Goal: Task Accomplishment & Management: Complete application form

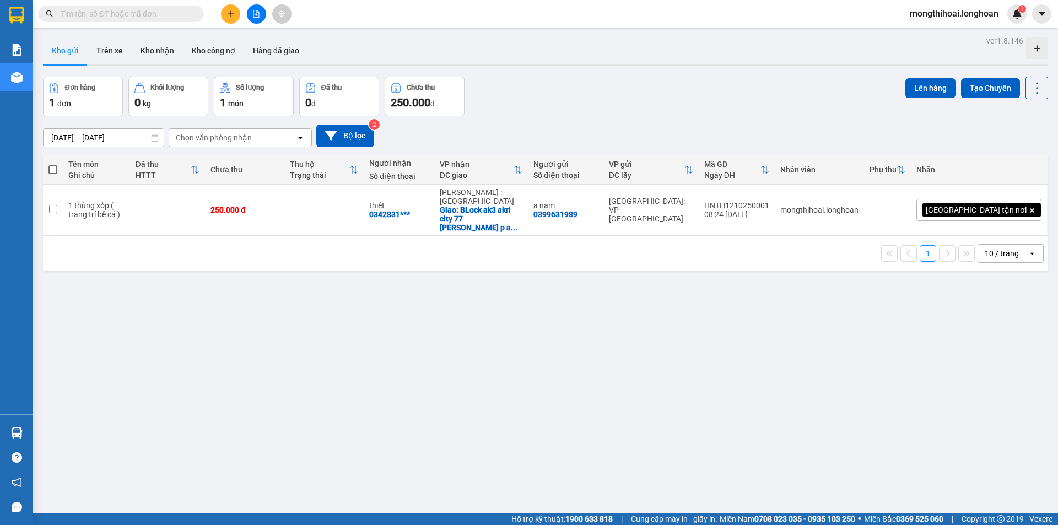
scroll to position [51, 0]
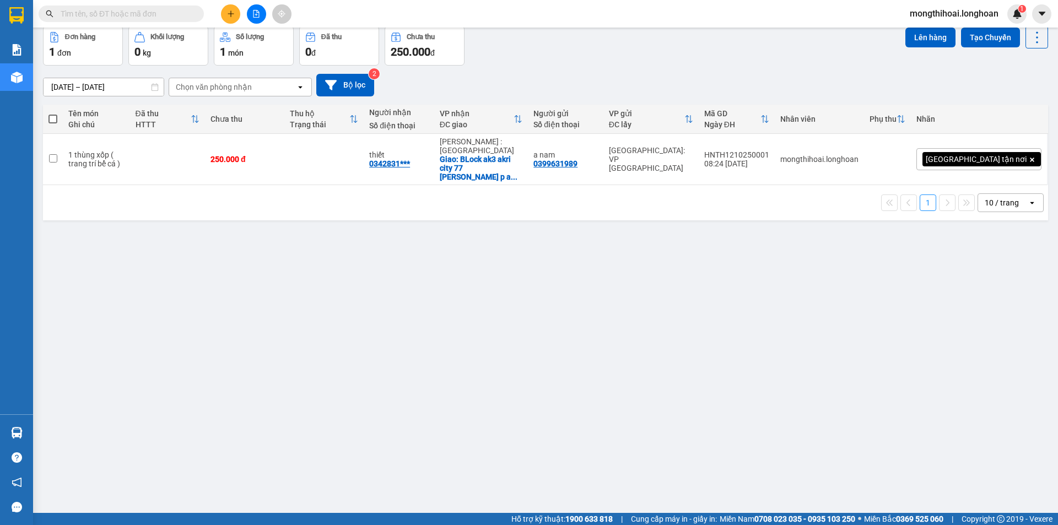
click at [230, 12] on icon "plus" at bounding box center [231, 14] width 8 height 8
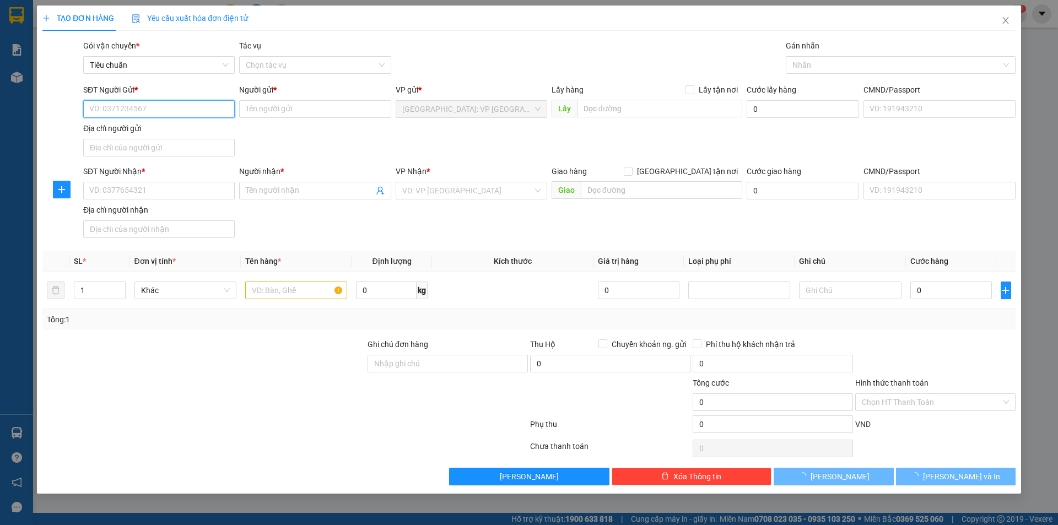
click at [204, 110] on input "SĐT Người Gửi *" at bounding box center [158, 109] width 151 height 18
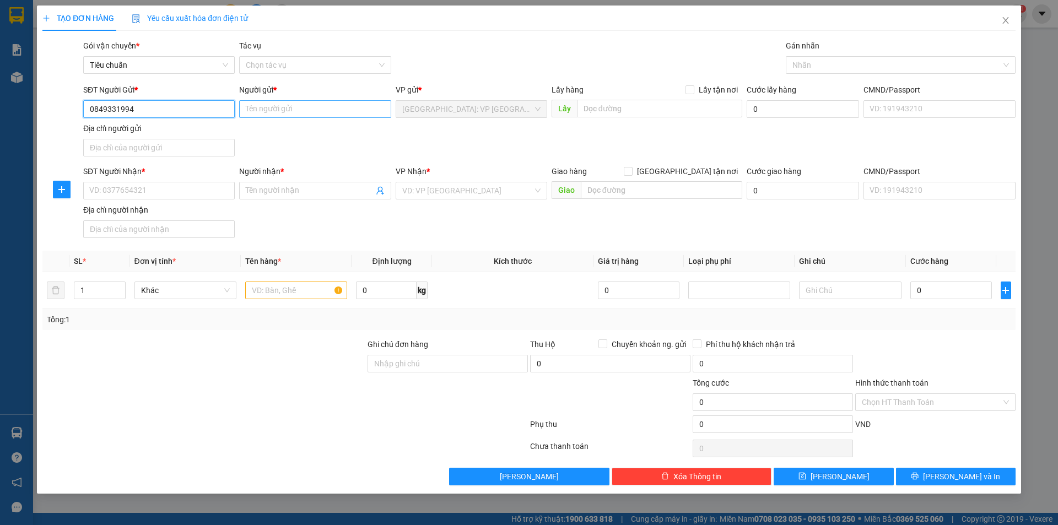
type input "0849331994"
click at [249, 104] on input "Người gửi *" at bounding box center [314, 109] width 151 height 18
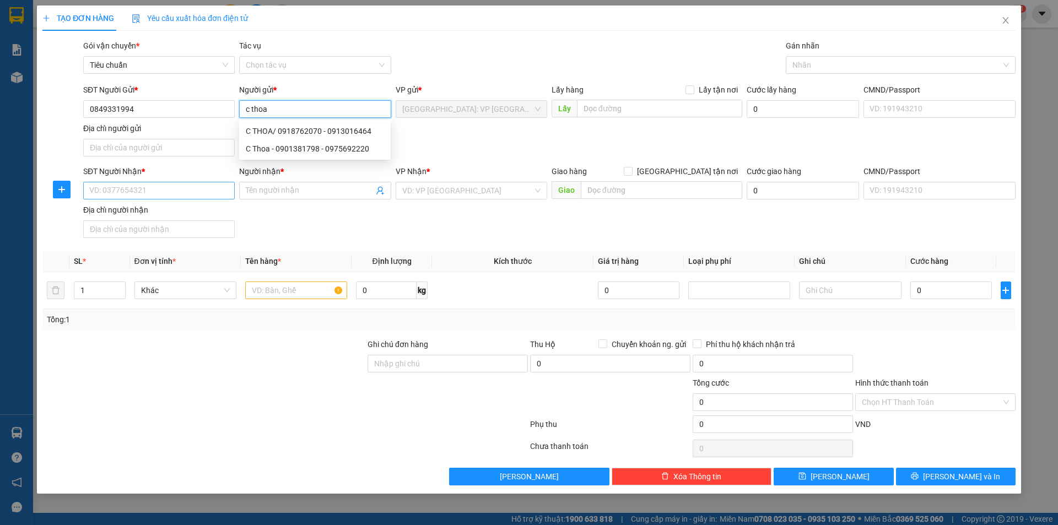
type input "c thoa"
click at [212, 193] on input "SĐT Người Nhận *" at bounding box center [158, 191] width 151 height 18
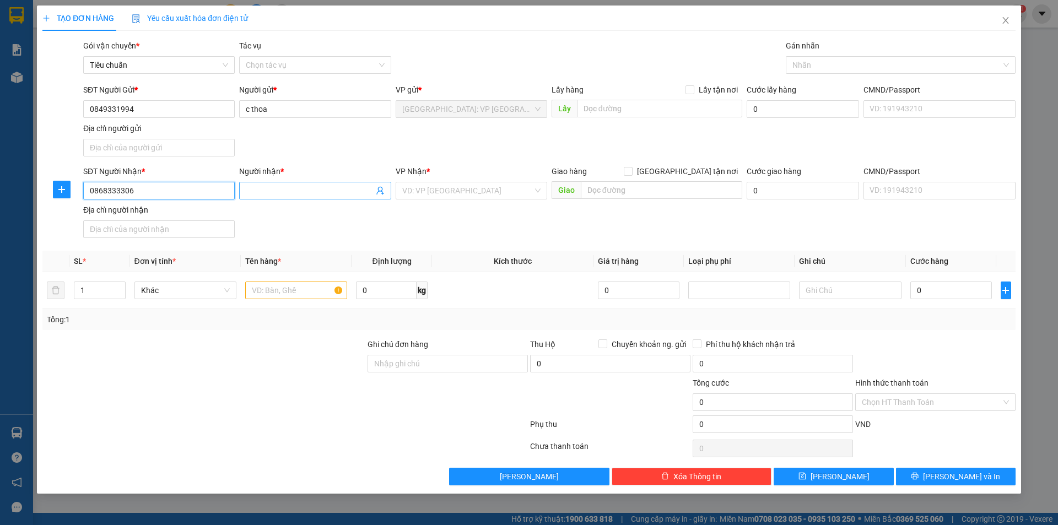
type input "0868333306"
click at [305, 194] on input "Người nhận *" at bounding box center [309, 191] width 127 height 12
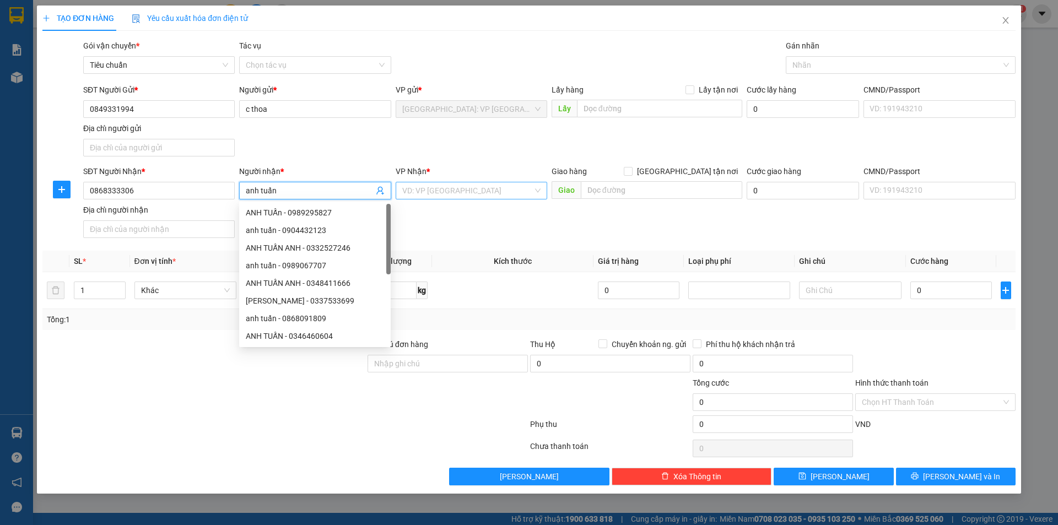
type input "anh tuấn"
click at [487, 191] on input "search" at bounding box center [467, 190] width 131 height 17
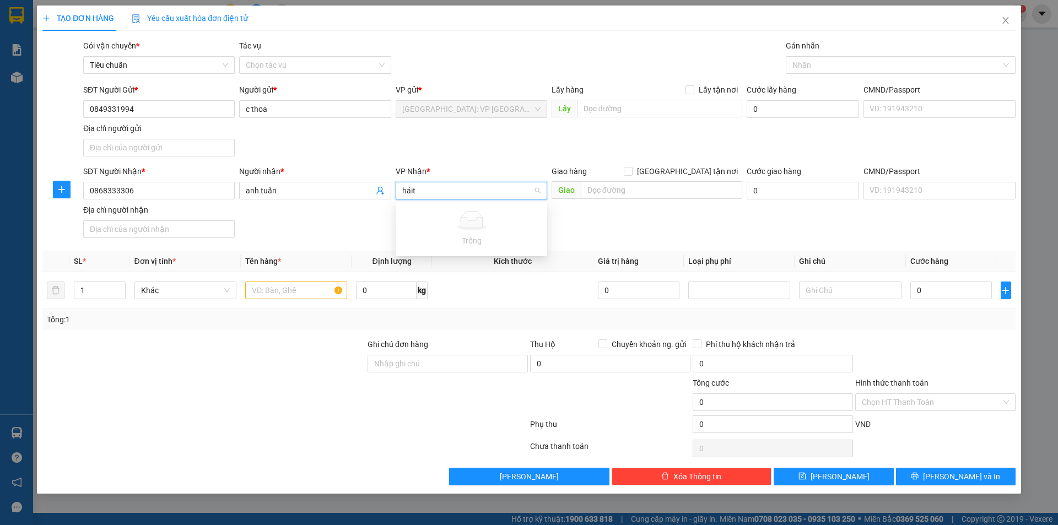
type input "hải"
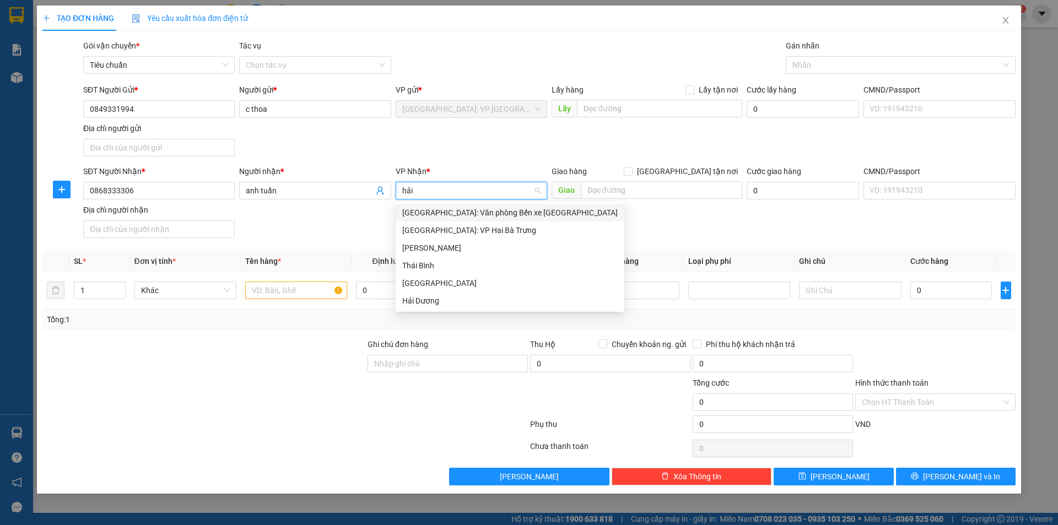
click at [510, 213] on div "[GEOGRAPHIC_DATA]: Văn phòng Bến xe [GEOGRAPHIC_DATA]" at bounding box center [509, 213] width 215 height 12
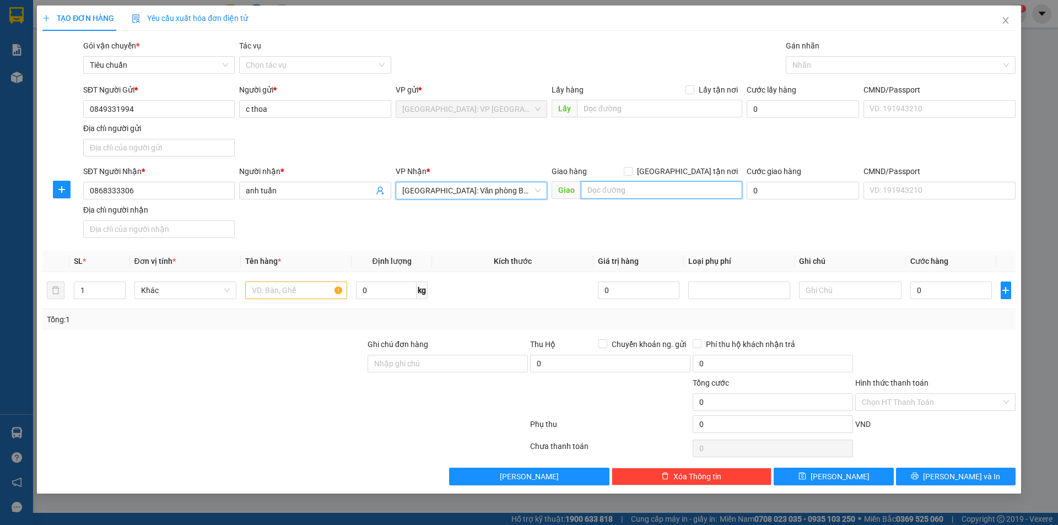
click at [602, 185] on input "text" at bounding box center [661, 190] width 161 height 18
click at [667, 197] on input "text" at bounding box center [661, 190] width 161 height 18
type input "27/26 thọ xuân núi đôi kiến thuỵ [GEOGRAPHIC_DATA]"
click at [631, 169] on input "[GEOGRAPHIC_DATA] tận nơi" at bounding box center [628, 171] width 8 height 8
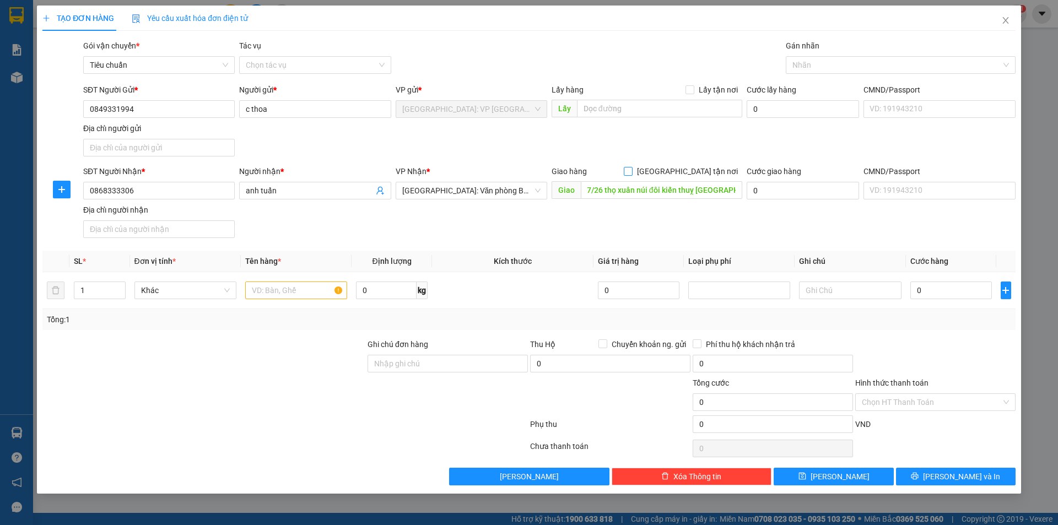
checkbox input "true"
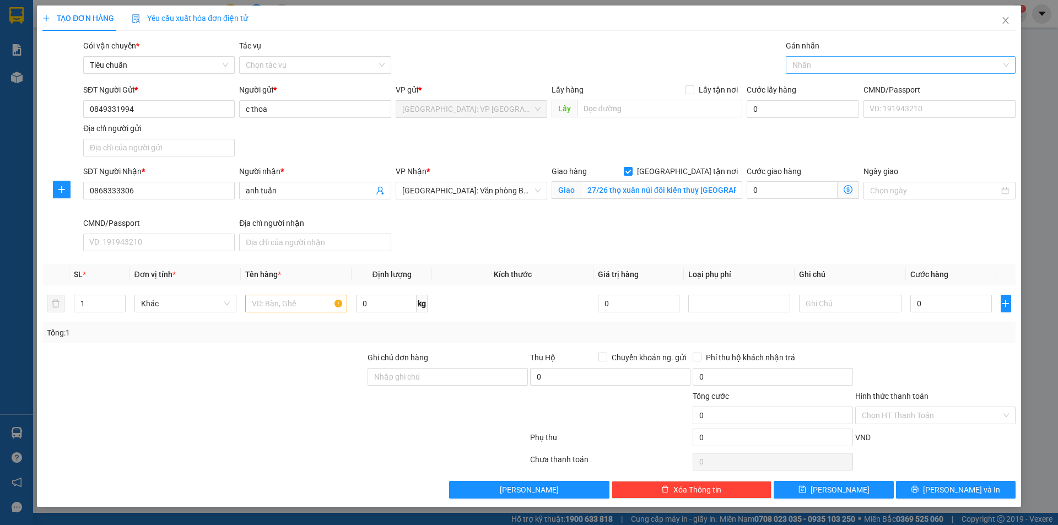
click at [805, 67] on div at bounding box center [894, 64] width 213 height 13
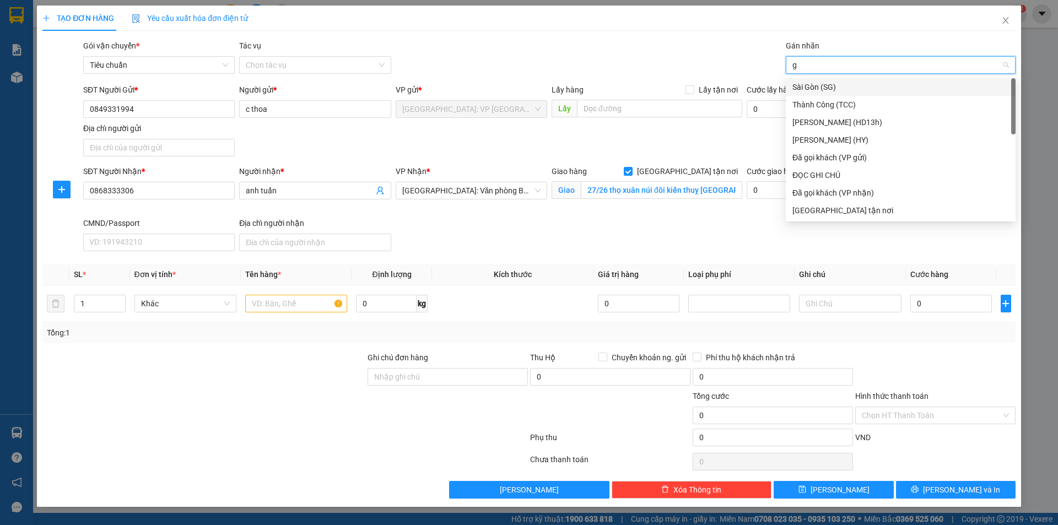
type input "gi"
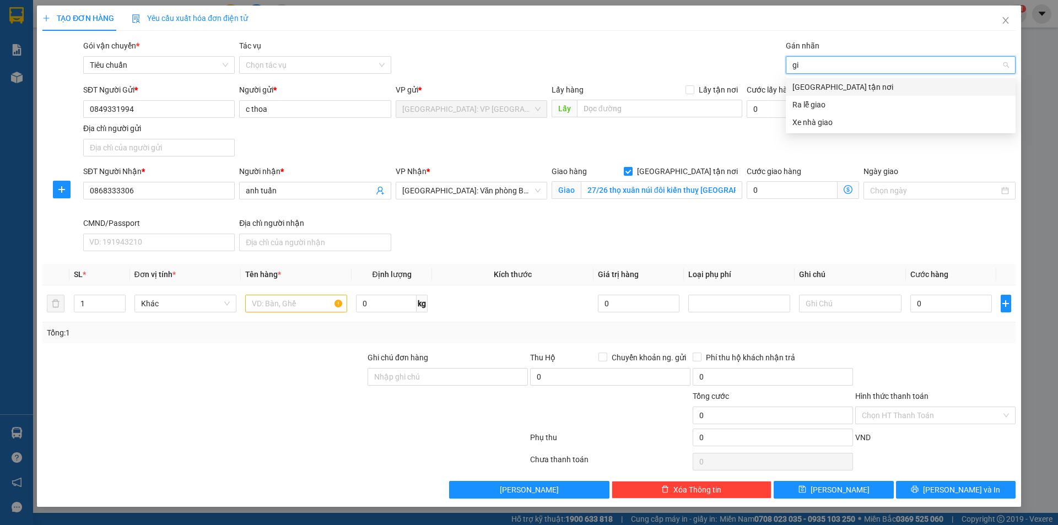
click at [805, 86] on div "[GEOGRAPHIC_DATA] tận nơi" at bounding box center [900, 87] width 217 height 12
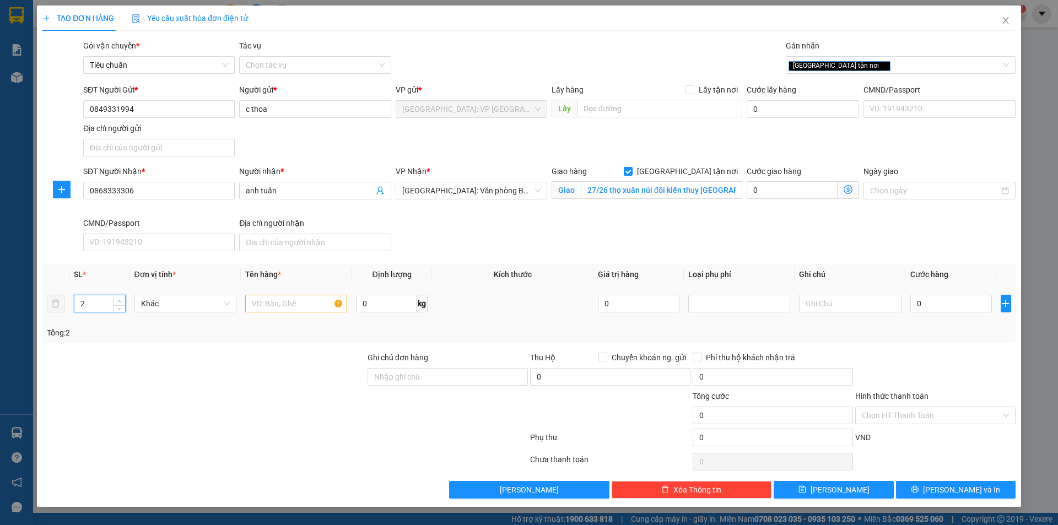
click at [121, 295] on span "Increase Value" at bounding box center [119, 300] width 12 height 10
type input "3"
click at [121, 297] on span "up" at bounding box center [119, 300] width 7 height 7
click at [280, 301] on input "text" at bounding box center [296, 304] width 102 height 18
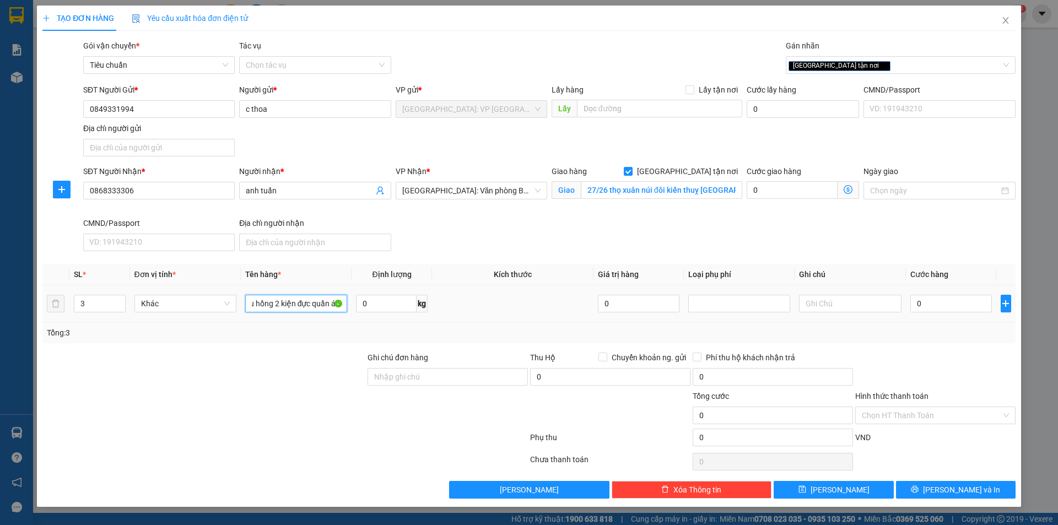
type input "1 vali màu hồng 2 kiện đực quần áo"
click at [956, 318] on td "0" at bounding box center [951, 303] width 91 height 37
drag, startPoint x: 947, startPoint y: 289, endPoint x: 954, endPoint y: 306, distance: 18.3
click at [947, 290] on td "0" at bounding box center [951, 303] width 91 height 37
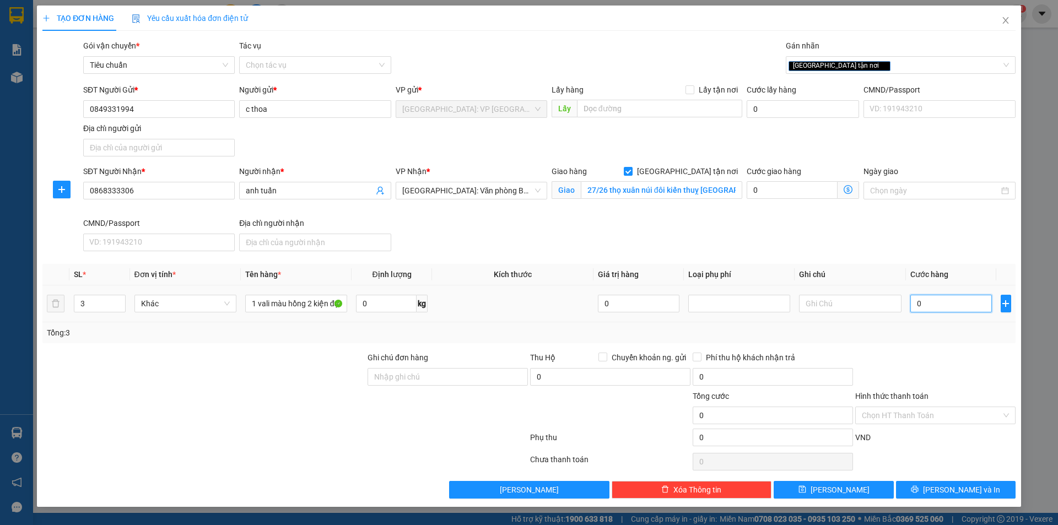
click at [957, 310] on input "0" at bounding box center [951, 304] width 82 height 18
type input "2"
type input "23"
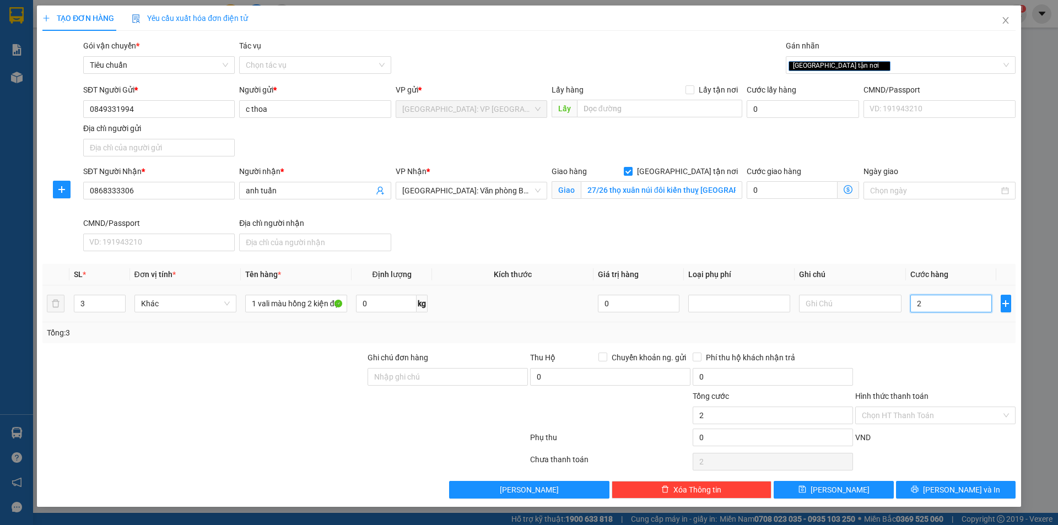
type input "23"
type input "230"
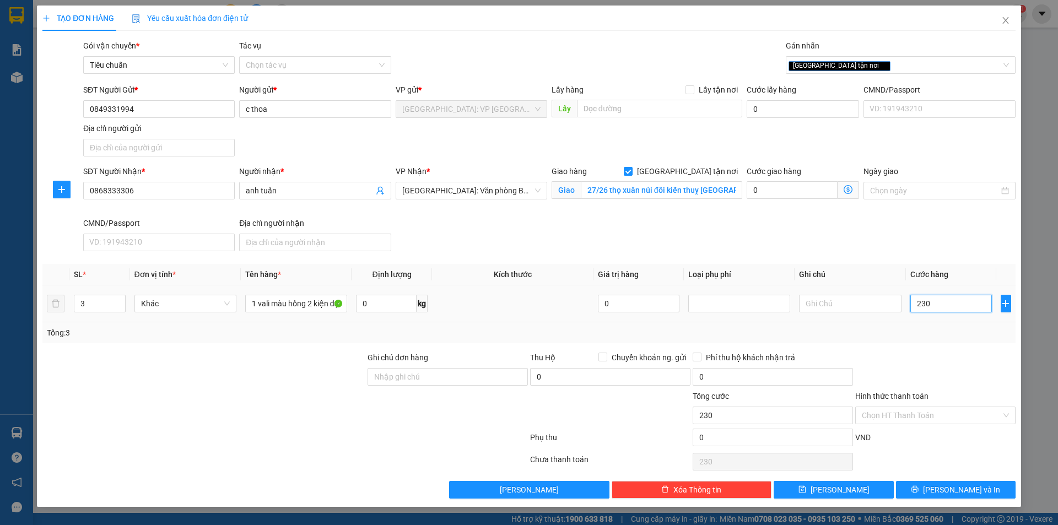
type input "2.300"
type input "23.000"
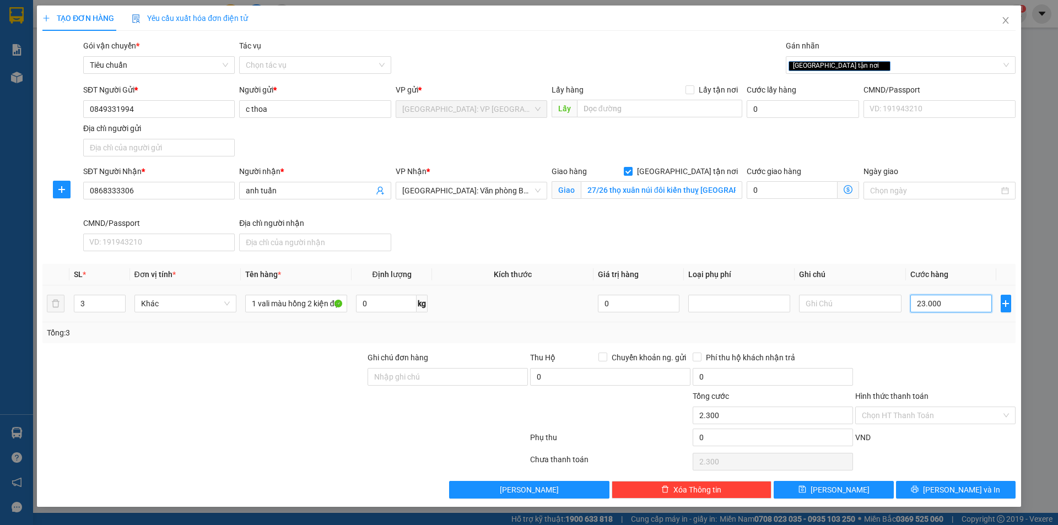
type input "23.000"
type input "230.000"
type input "2.300.000"
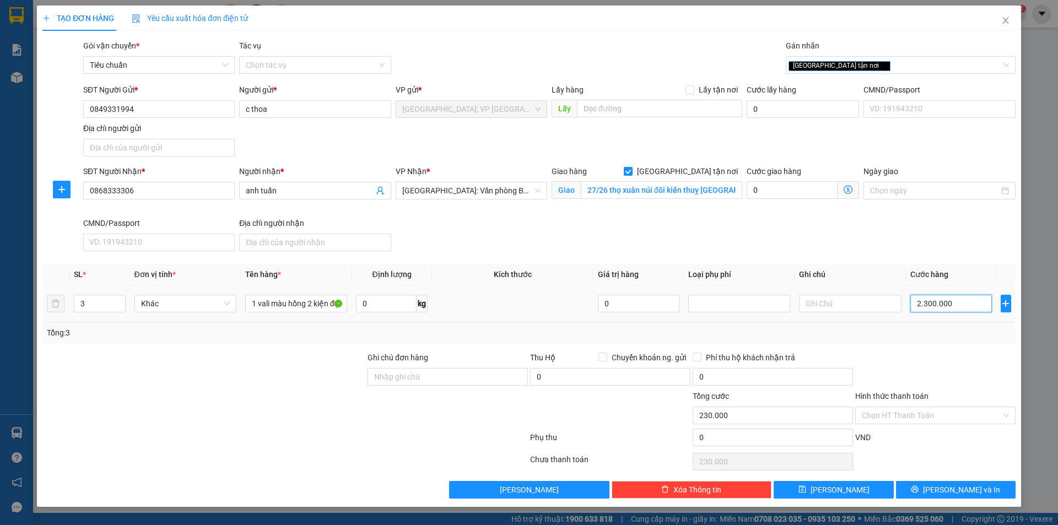
type input "2.300.000"
type input "230.000"
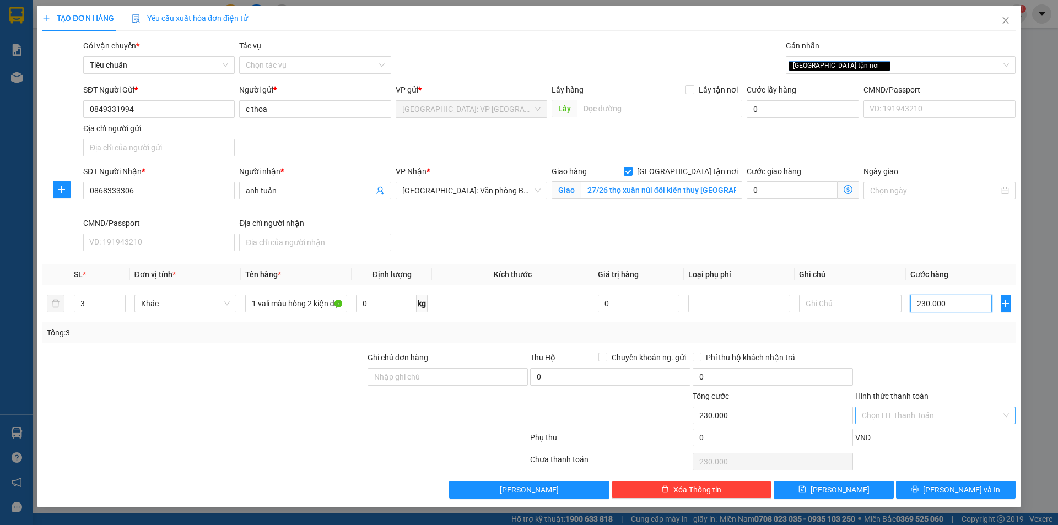
type input "230.000"
click at [932, 414] on input "Hình thức thanh toán" at bounding box center [931, 415] width 139 height 17
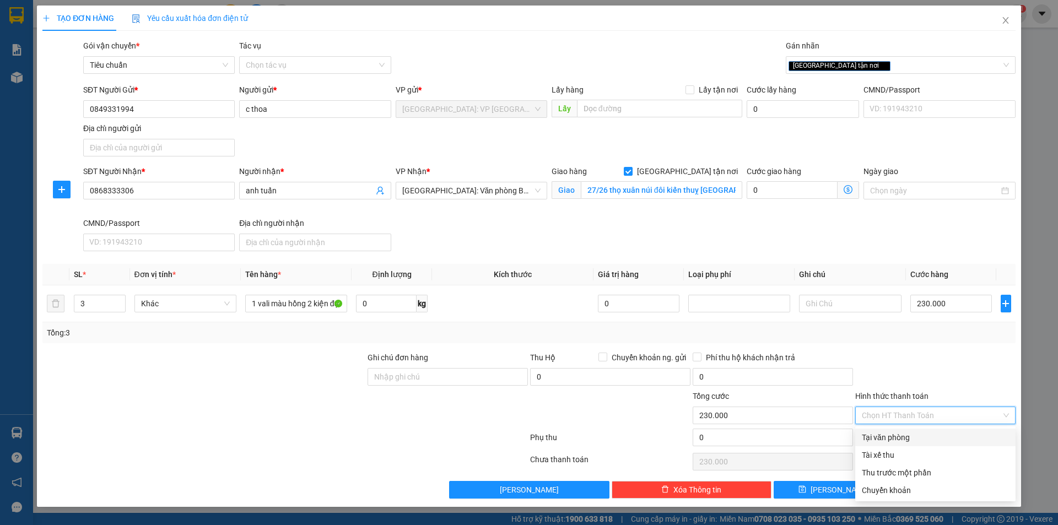
click at [911, 435] on div "Tại văn phòng" at bounding box center [935, 437] width 147 height 12
type input "0"
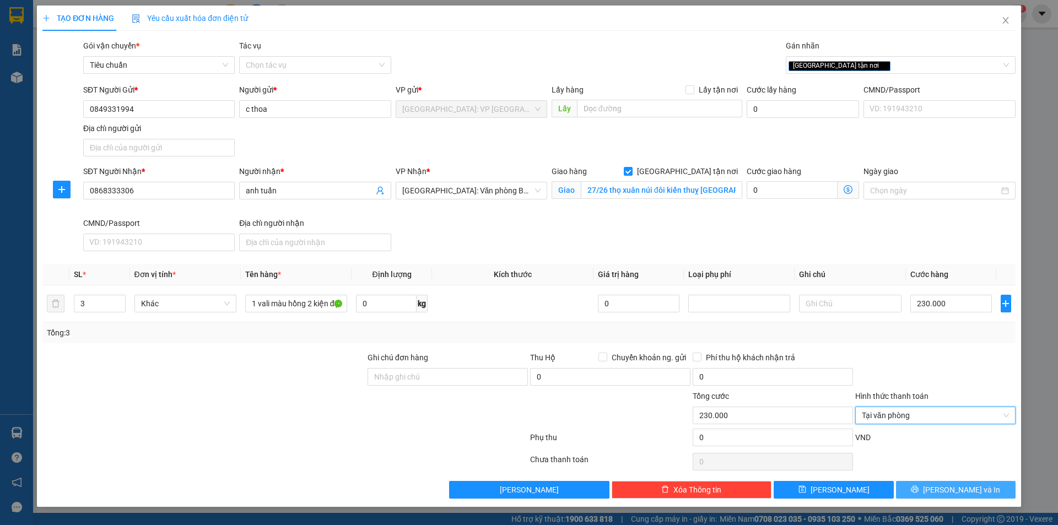
click at [976, 489] on span "[PERSON_NAME] và In" at bounding box center [961, 490] width 77 height 12
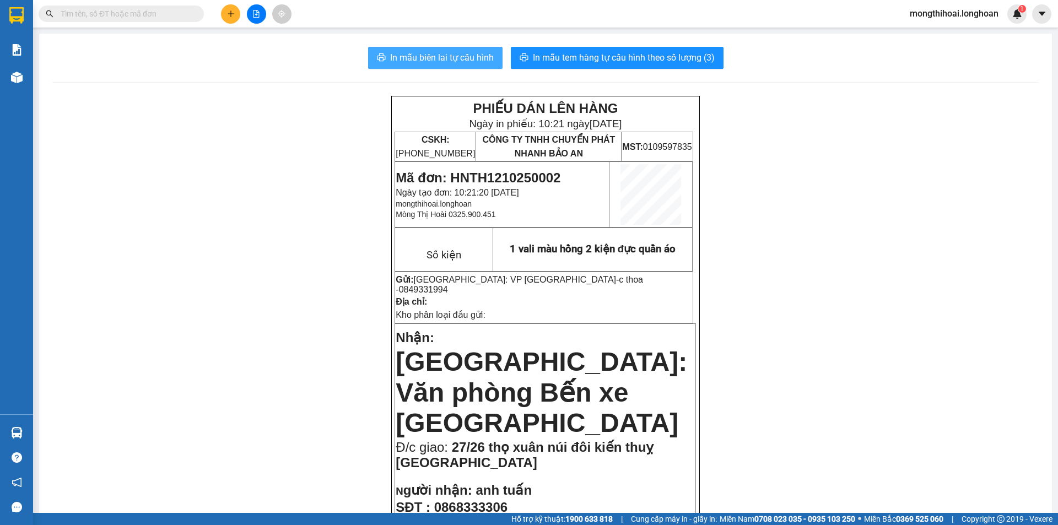
click at [442, 55] on span "In mẫu biên lai tự cấu hình" at bounding box center [442, 58] width 104 height 14
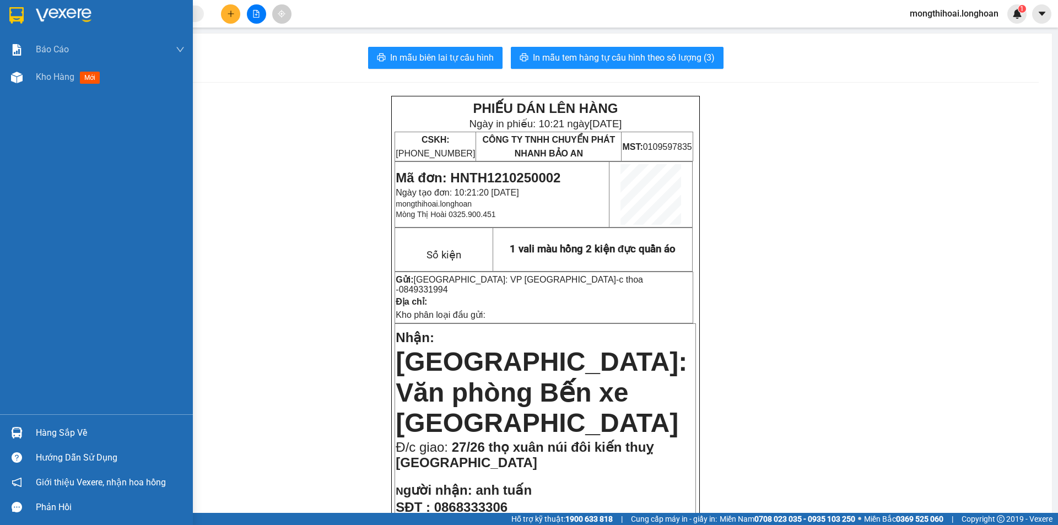
click at [4, 17] on div at bounding box center [96, 18] width 193 height 36
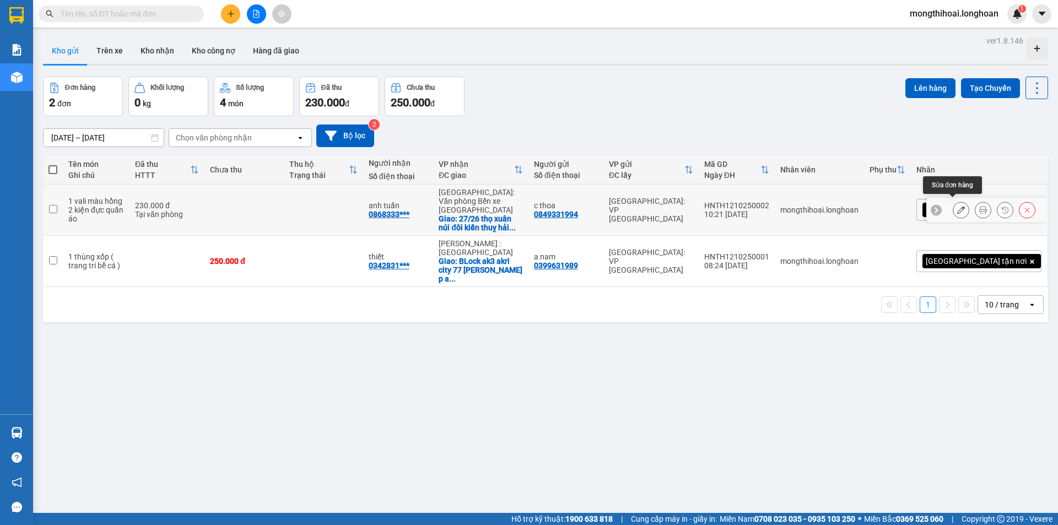
click at [957, 206] on icon at bounding box center [961, 210] width 8 height 8
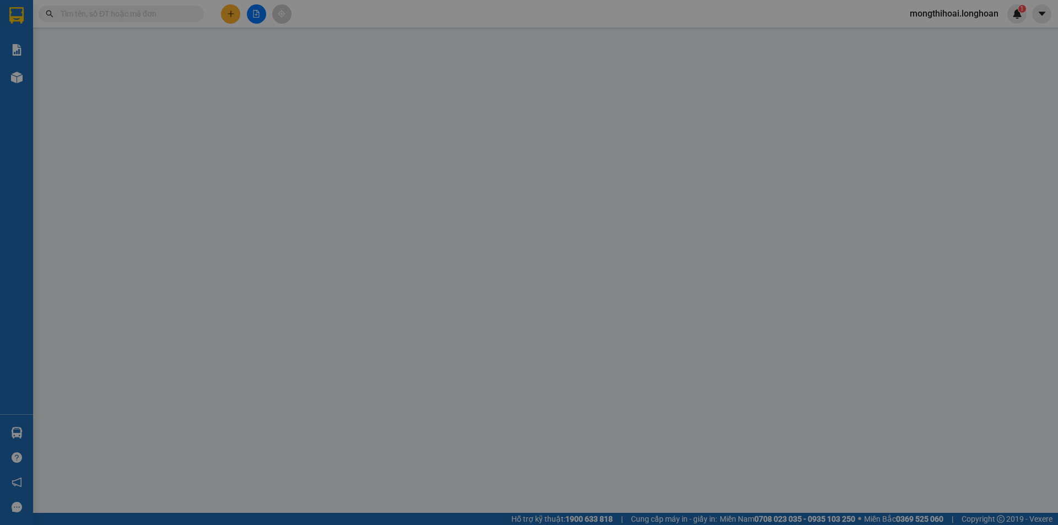
type input "0849331994"
type input "c thoa"
type input "0868333306"
type input "anh tuấn"
checkbox input "true"
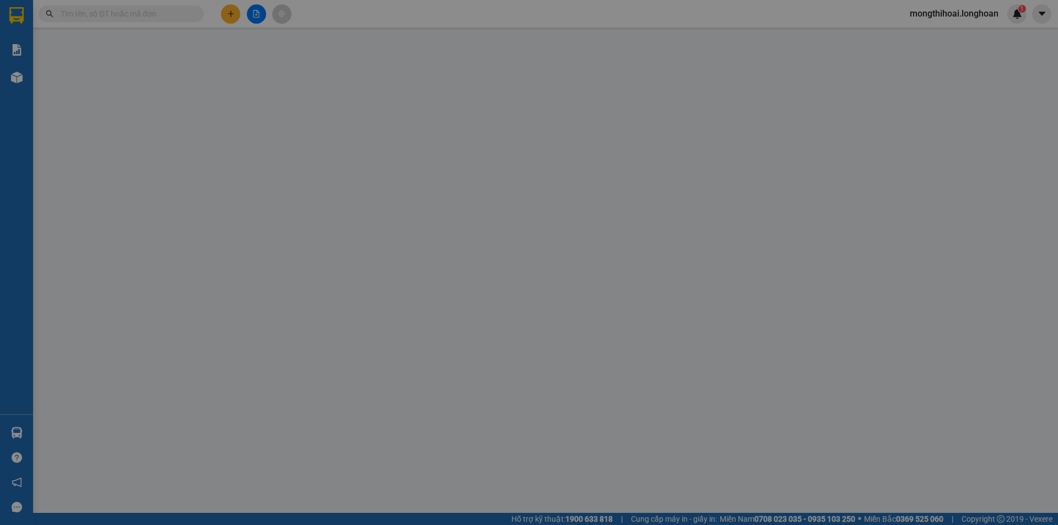
type input "27/26 thọ xuân núi đôi kiến thuỵ [GEOGRAPHIC_DATA]"
type input "0"
type input "230.000"
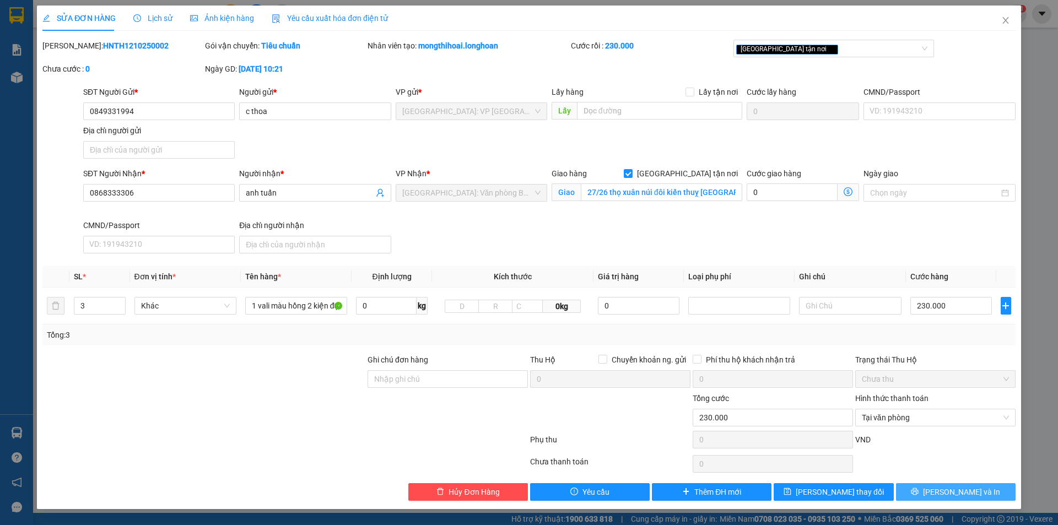
click at [968, 498] on button "[PERSON_NAME] và In" at bounding box center [956, 492] width 120 height 18
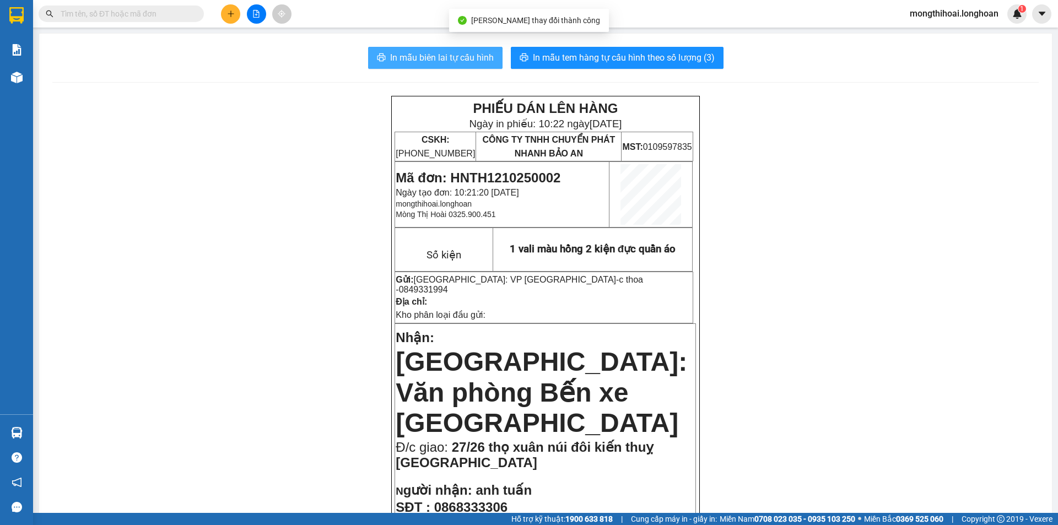
click at [481, 55] on span "In mẫu biên lai tự cấu hình" at bounding box center [442, 58] width 104 height 14
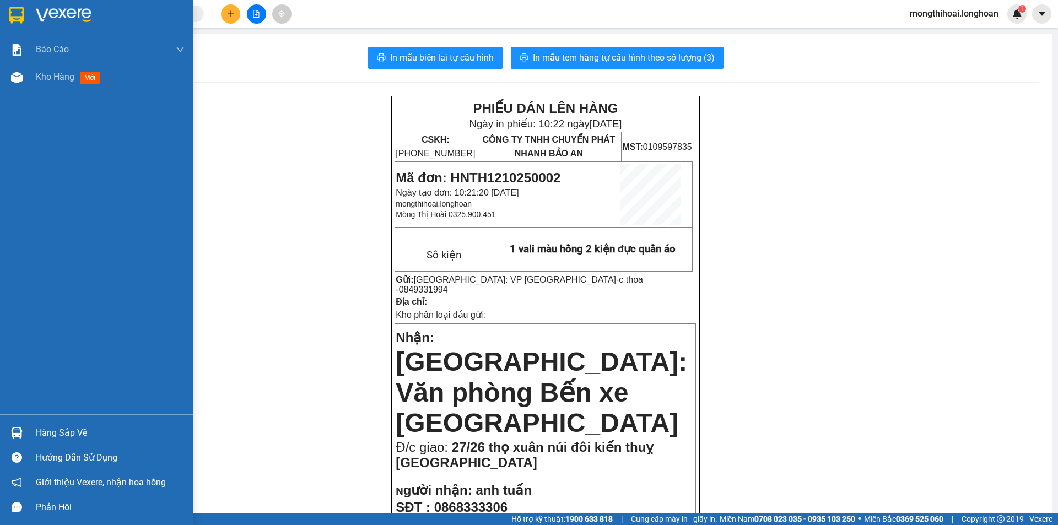
drag, startPoint x: 1, startPoint y: 10, endPoint x: 18, endPoint y: 3, distance: 18.2
click at [1, 10] on div at bounding box center [96, 18] width 193 height 36
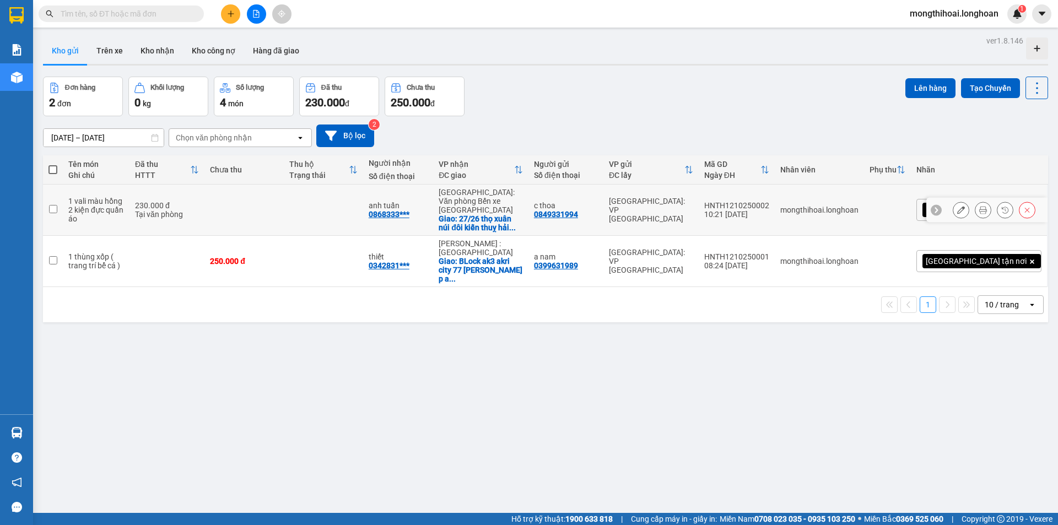
click at [975, 202] on button at bounding box center [982, 210] width 15 height 19
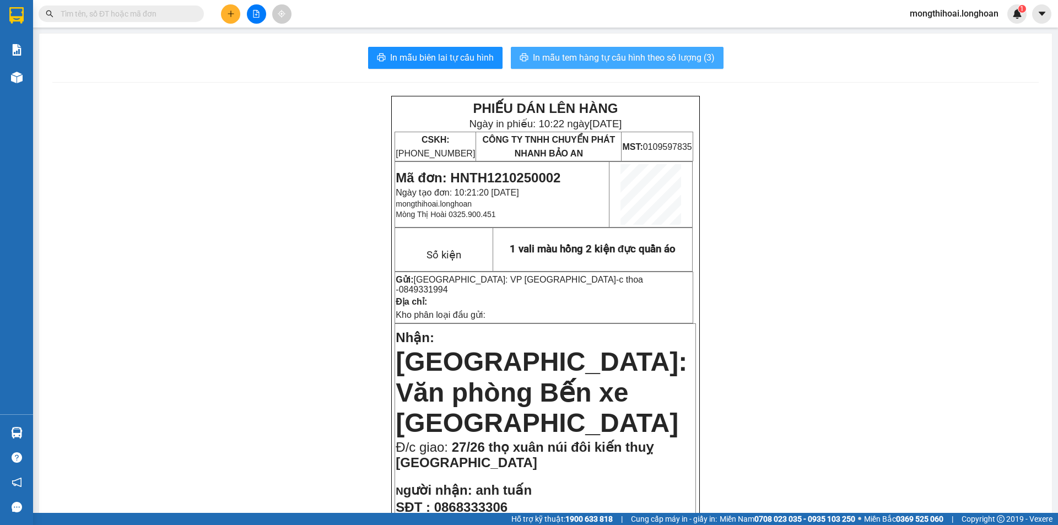
click at [688, 53] on span "In mẫu tem hàng tự cấu hình theo số lượng (3)" at bounding box center [624, 58] width 182 height 14
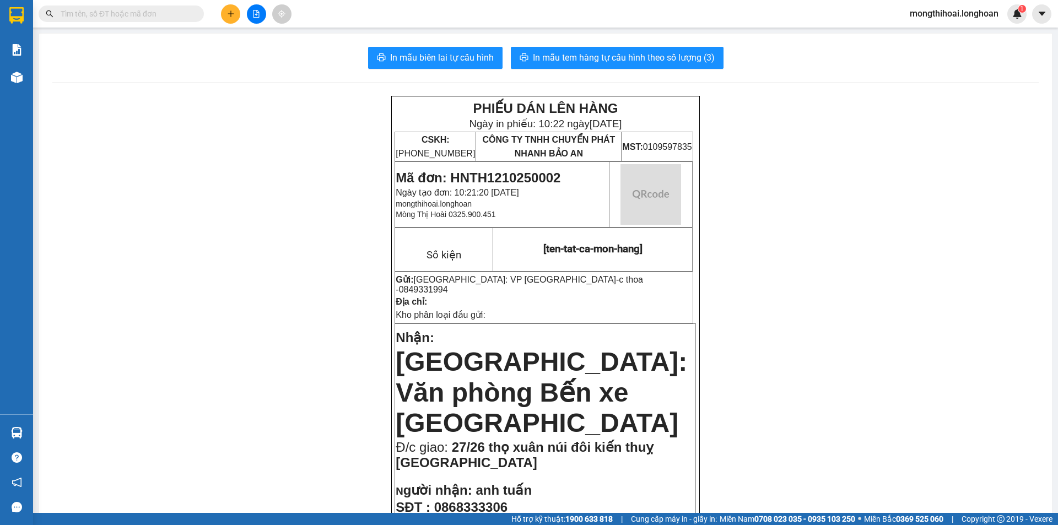
scroll to position [55, 0]
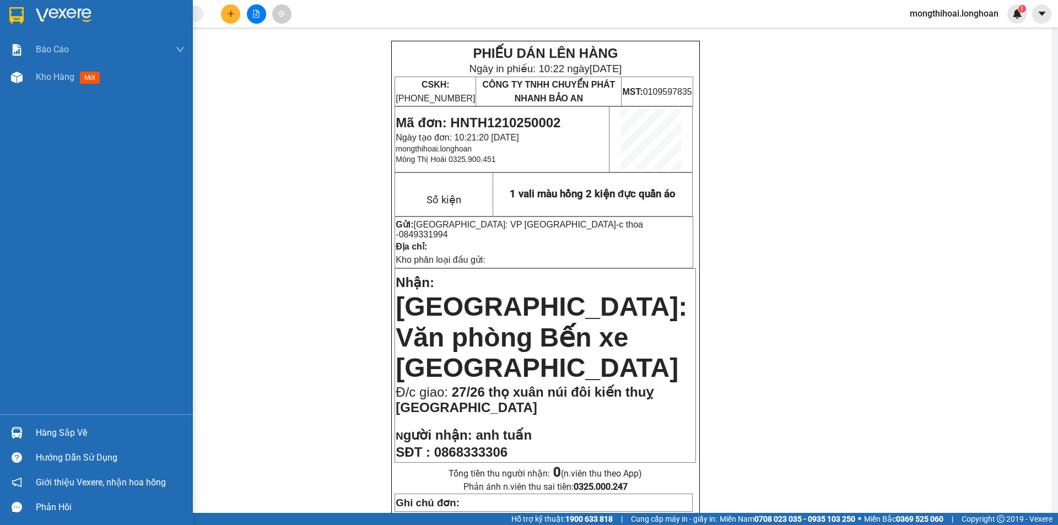
click at [2, 9] on div at bounding box center [96, 18] width 193 height 36
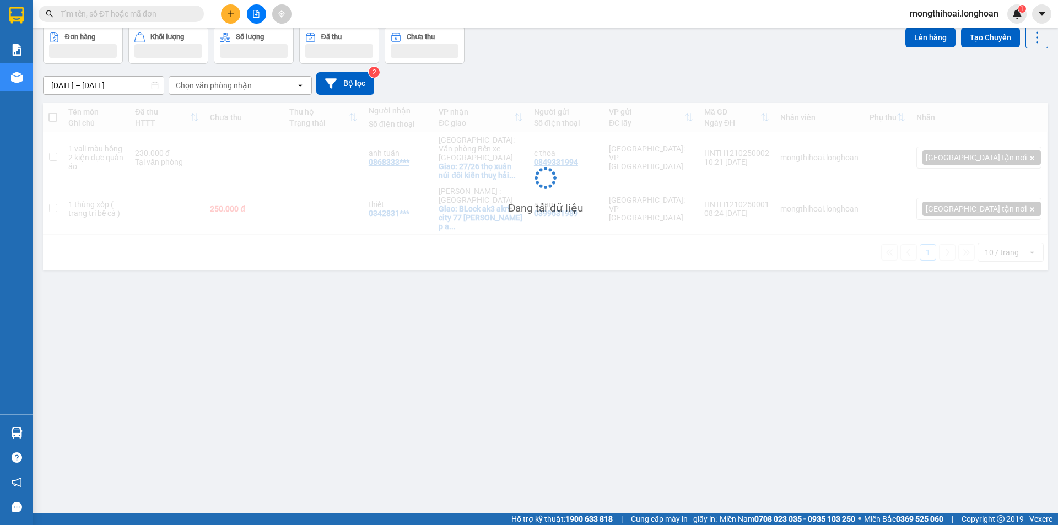
scroll to position [51, 0]
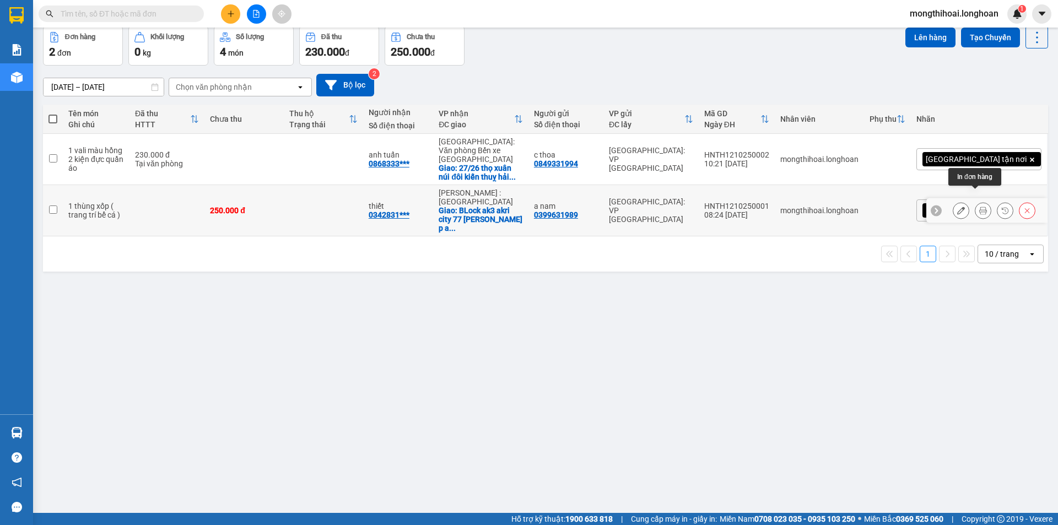
click at [979, 207] on icon at bounding box center [983, 211] width 8 height 8
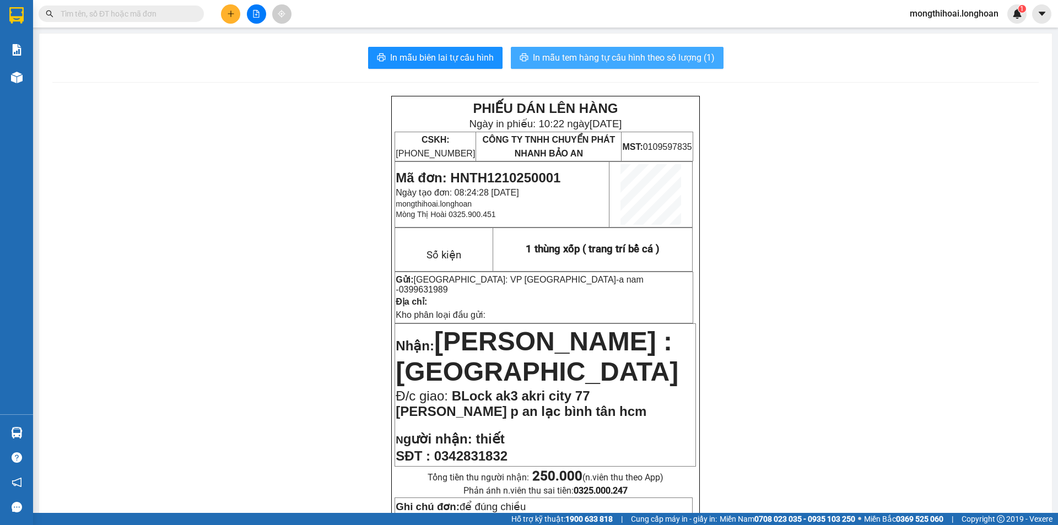
click at [663, 55] on span "In mẫu tem hàng tự cấu hình theo số lượng (1)" at bounding box center [624, 58] width 182 height 14
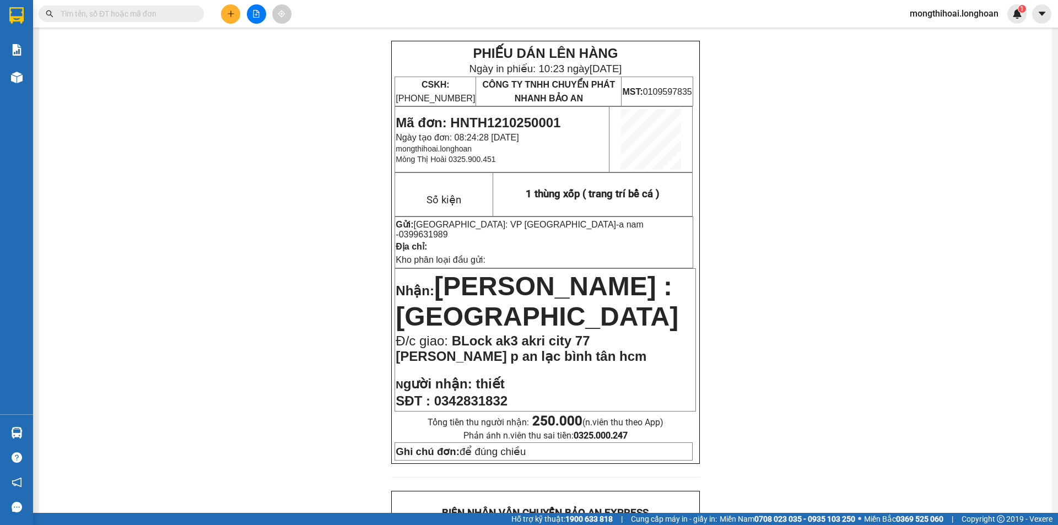
scroll to position [165, 0]
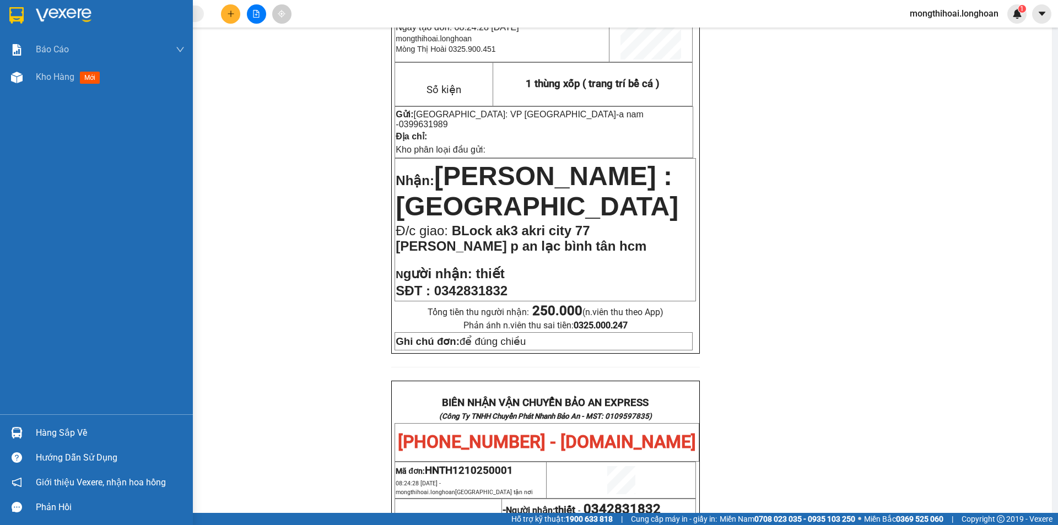
drag, startPoint x: 0, startPoint y: 22, endPoint x: 73, endPoint y: 3, distance: 75.6
click at [3, 20] on div at bounding box center [96, 18] width 193 height 36
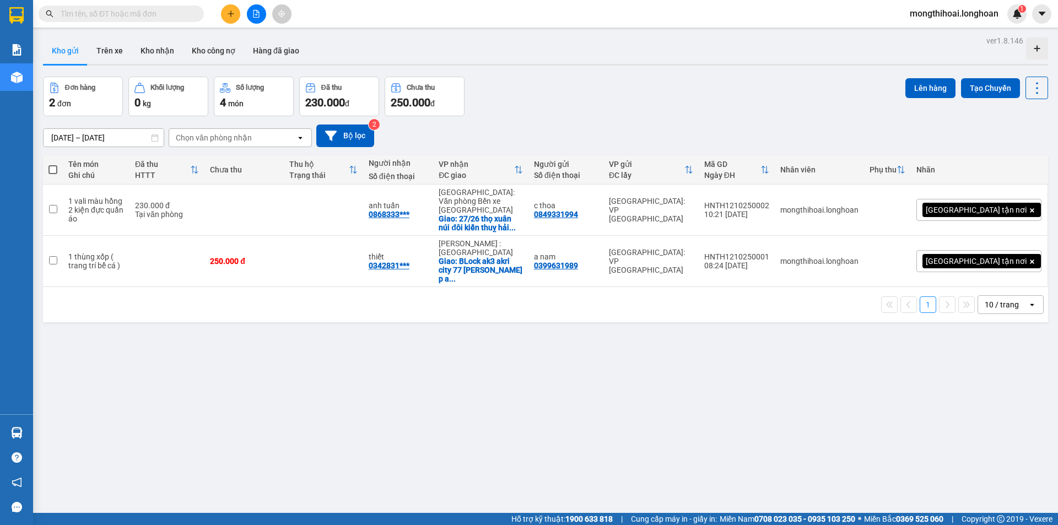
click at [225, 10] on button at bounding box center [230, 13] width 19 height 19
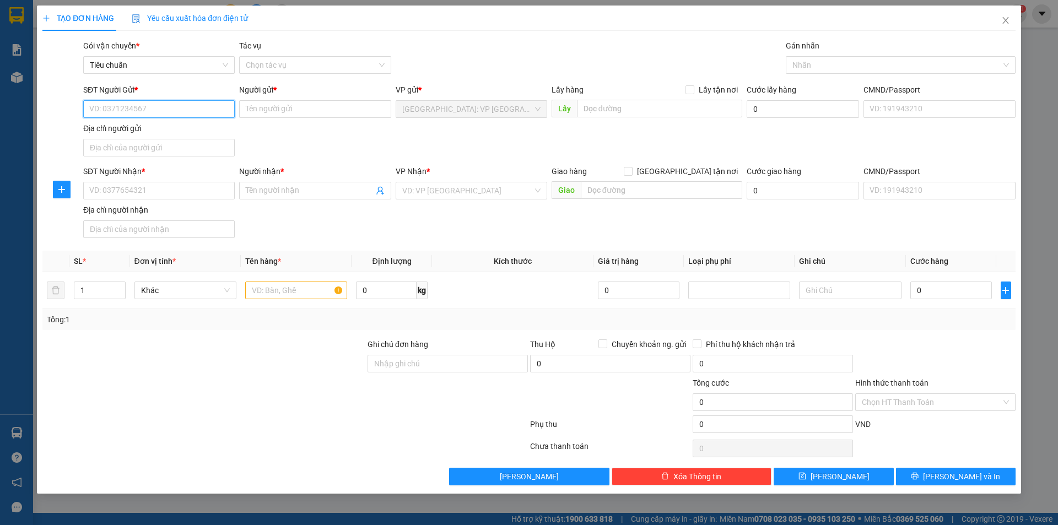
click at [220, 114] on input "SĐT Người Gửi *" at bounding box center [158, 109] width 151 height 18
type input "0983051963"
click at [292, 113] on input "Người gửi *" at bounding box center [314, 109] width 151 height 18
type input "chú mười"
click at [205, 190] on input "SĐT Người Nhận *" at bounding box center [158, 191] width 151 height 18
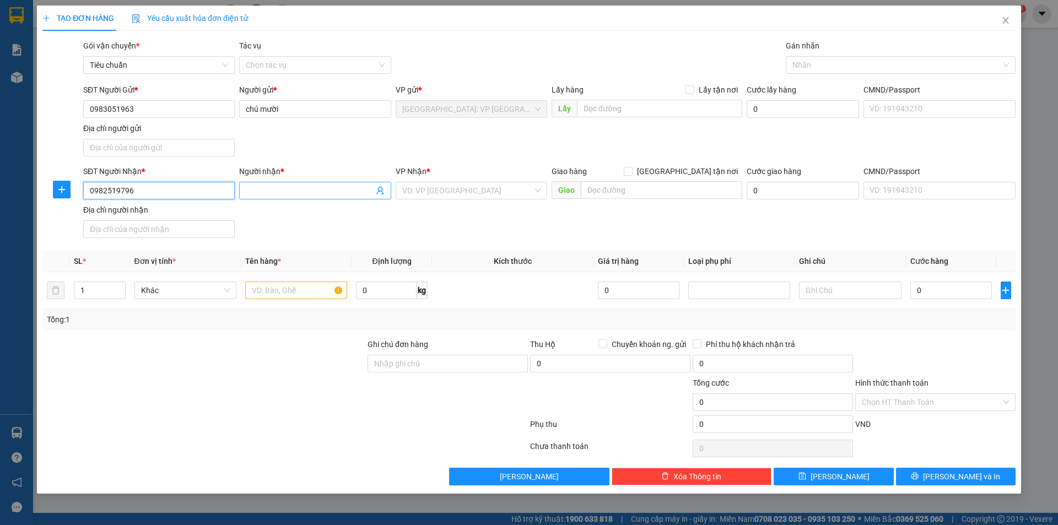
type input "0982519796"
click at [283, 188] on input "Người nhận *" at bounding box center [309, 191] width 127 height 12
type input "[PERSON_NAME]"
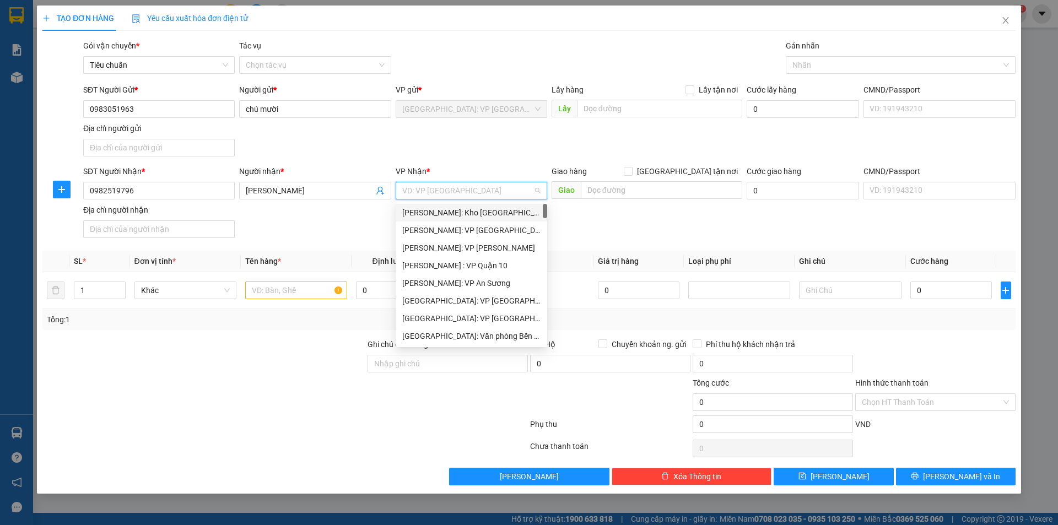
click at [444, 197] on input "search" at bounding box center [467, 190] width 131 height 17
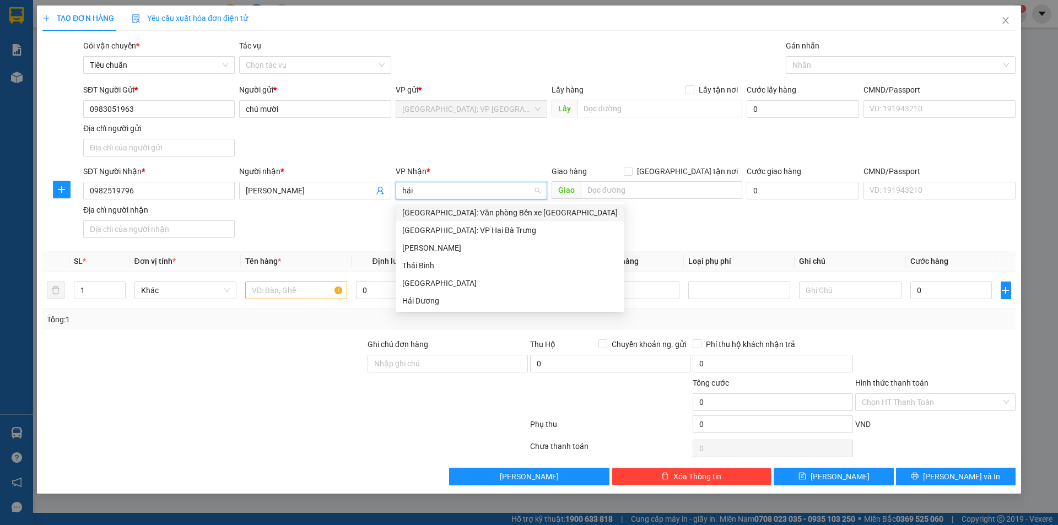
type input "hải"
drag, startPoint x: 469, startPoint y: 207, endPoint x: 645, endPoint y: 217, distance: 176.0
click at [469, 207] on div "[GEOGRAPHIC_DATA]: Văn phòng Bến xe [GEOGRAPHIC_DATA]" at bounding box center [509, 213] width 215 height 12
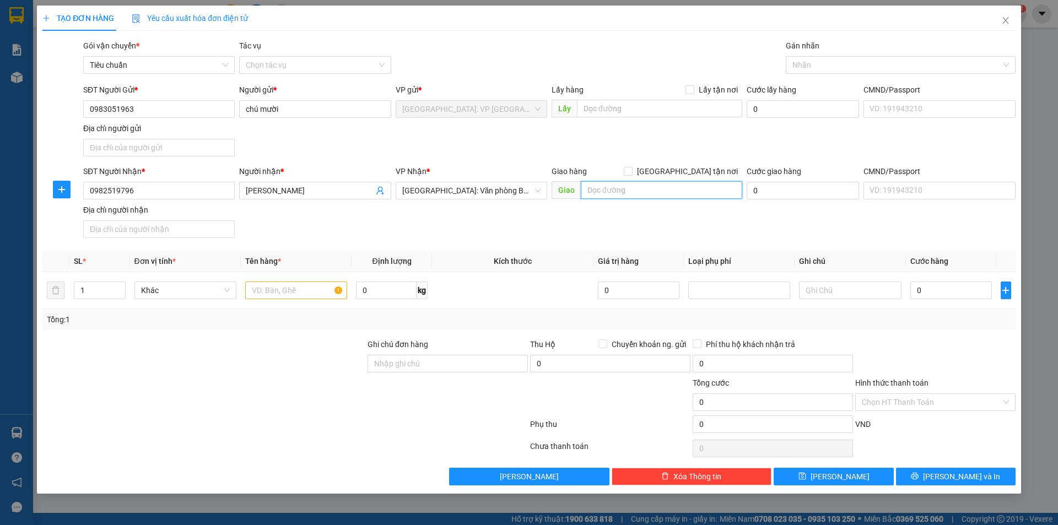
click at [640, 198] on input "text" at bounding box center [661, 190] width 161 height 18
type input "0"
click at [688, 185] on input "99 G6 kdt nam sông lạnh tray p" at bounding box center [661, 190] width 161 height 18
click at [712, 193] on input "99 G6 kdt nam sông lạnh tray p" at bounding box center [661, 190] width 161 height 18
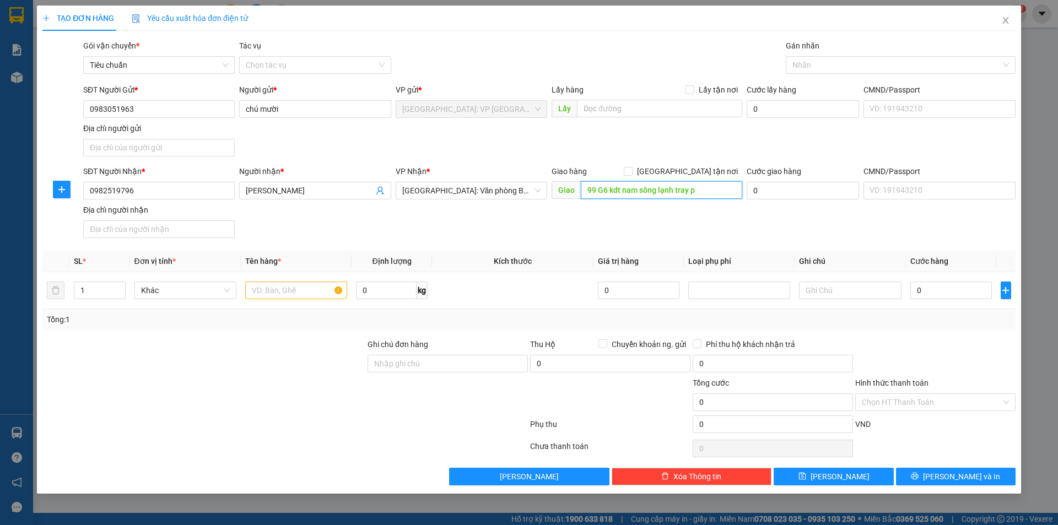
click at [712, 193] on input "99 G6 kdt nam sông lạnh tray p" at bounding box center [661, 190] width 161 height 18
click at [681, 190] on input "99 G6 kdt nam sông lạnh tray p" at bounding box center [661, 190] width 161 height 18
click at [703, 189] on input "99 G6 kdt nam sông lạnh tray p" at bounding box center [661, 190] width 161 height 18
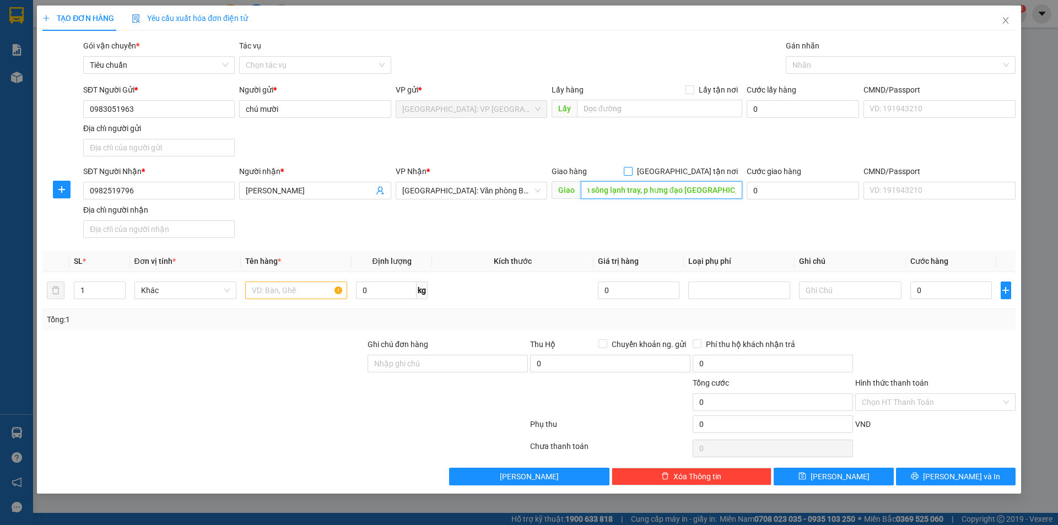
type input "99 G6 kdt nam sông lạnh tray, p hưng đạo [GEOGRAPHIC_DATA]"
click at [631, 170] on input "[GEOGRAPHIC_DATA] tận nơi" at bounding box center [628, 171] width 8 height 8
checkbox input "true"
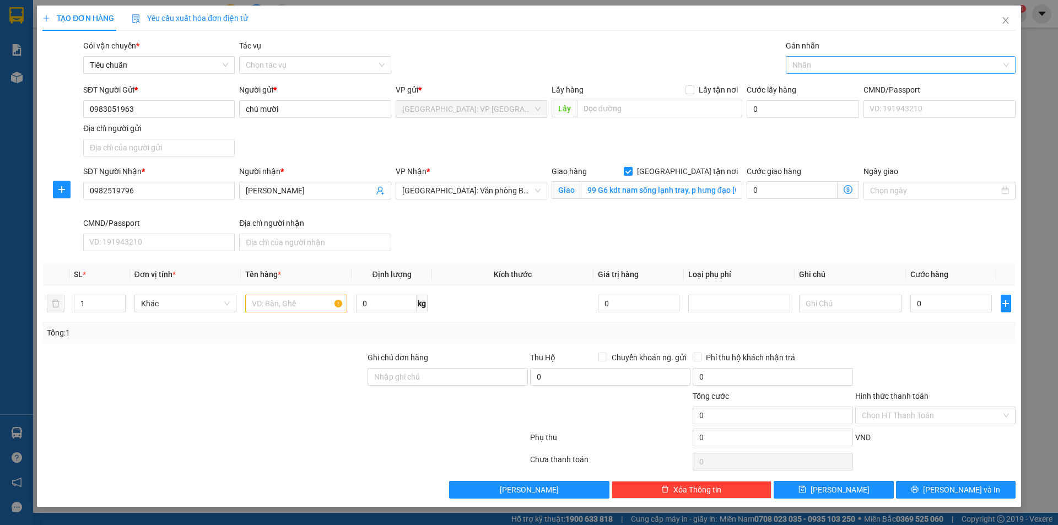
click at [825, 57] on div "Nhãn" at bounding box center [901, 65] width 230 height 18
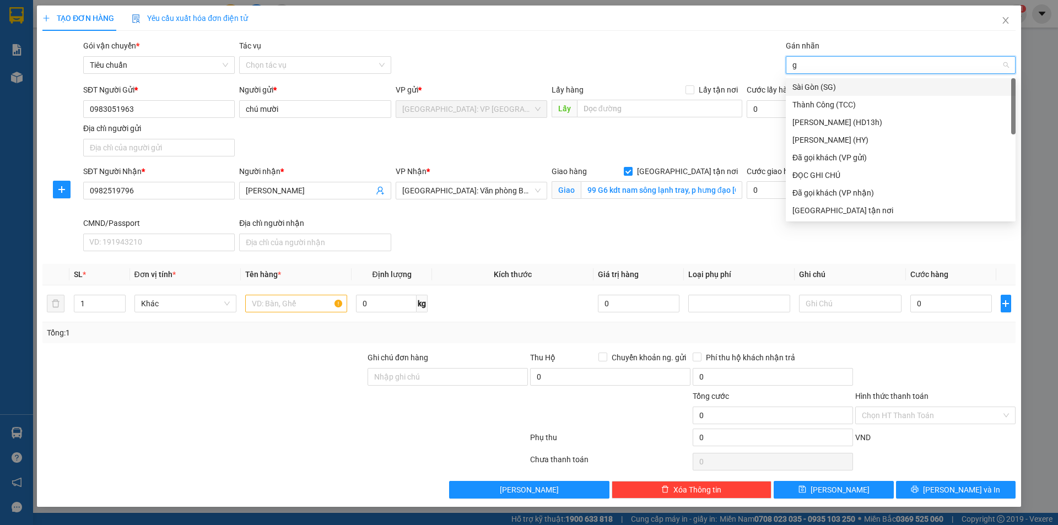
type input "gi"
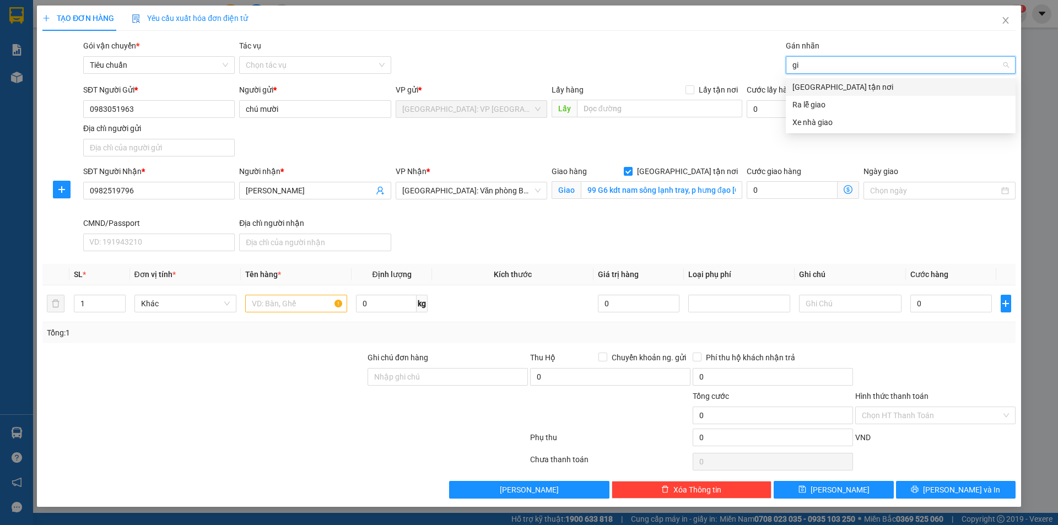
click at [836, 84] on div "[GEOGRAPHIC_DATA] tận nơi" at bounding box center [900, 87] width 217 height 12
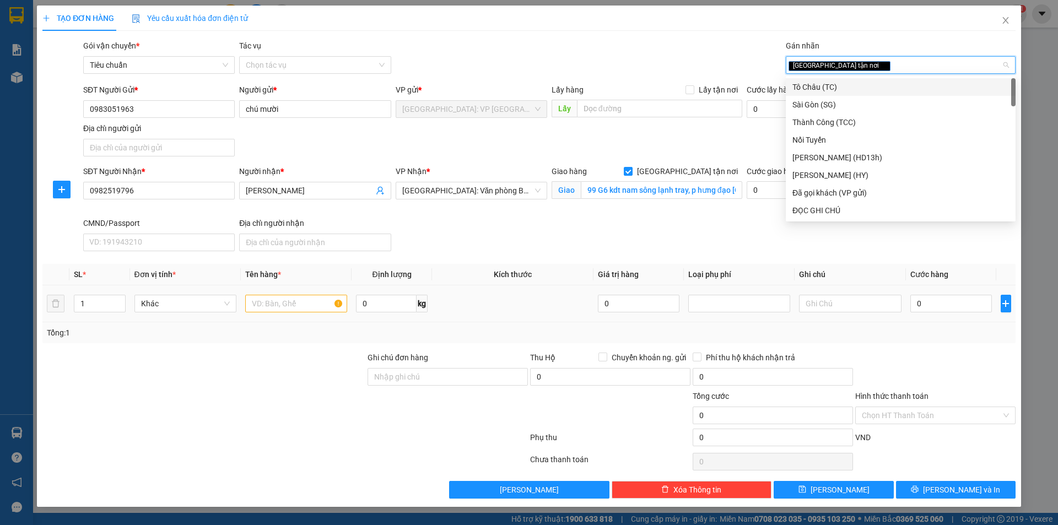
click at [272, 294] on div at bounding box center [296, 304] width 102 height 22
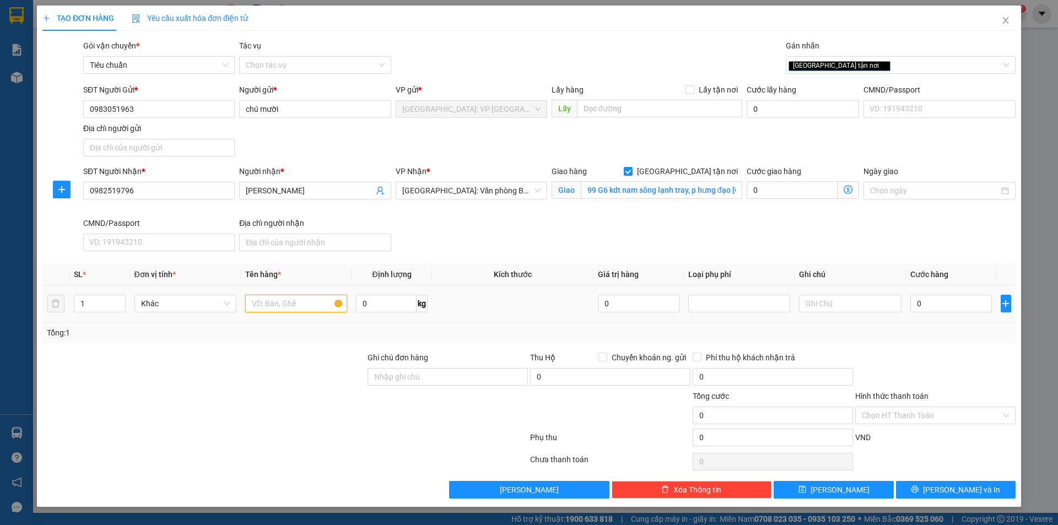
click at [273, 297] on input "text" at bounding box center [296, 304] width 102 height 18
type input "1 kiện giấy bé xíu"
click at [936, 311] on input "0" at bounding box center [951, 304] width 82 height 18
click at [942, 306] on input "0" at bounding box center [951, 304] width 82 height 18
type input "6"
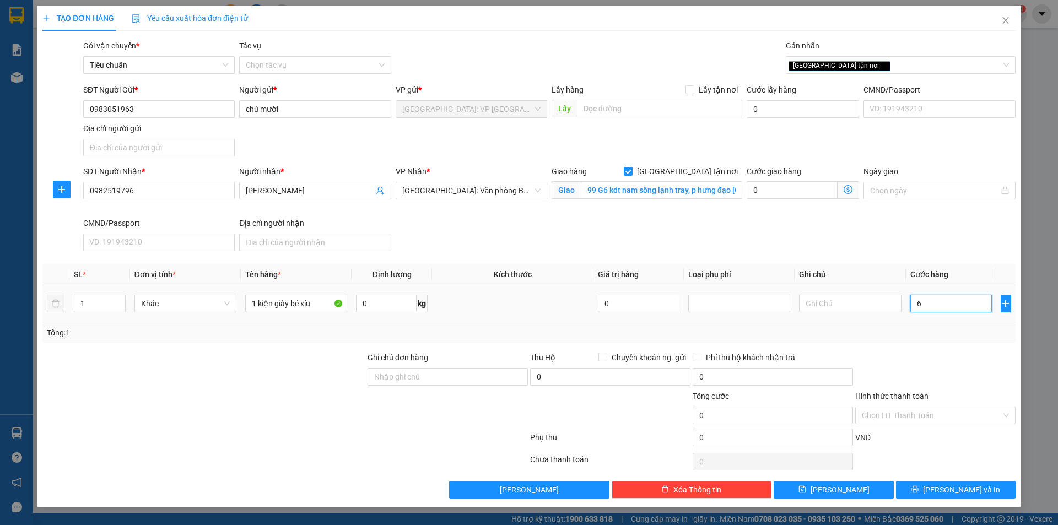
type input "6"
type input "65"
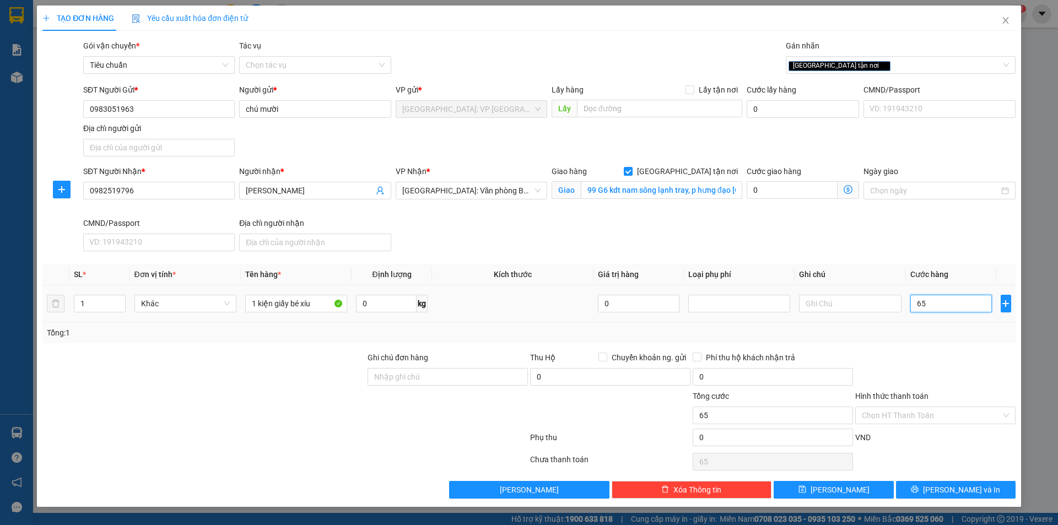
type input "650"
type input "6.500"
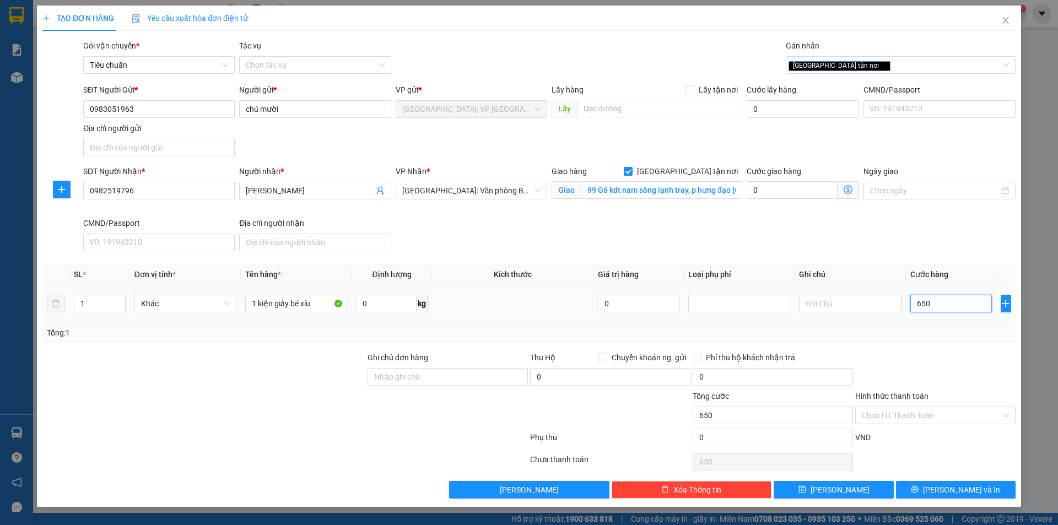
type input "6.500"
type input "65.000"
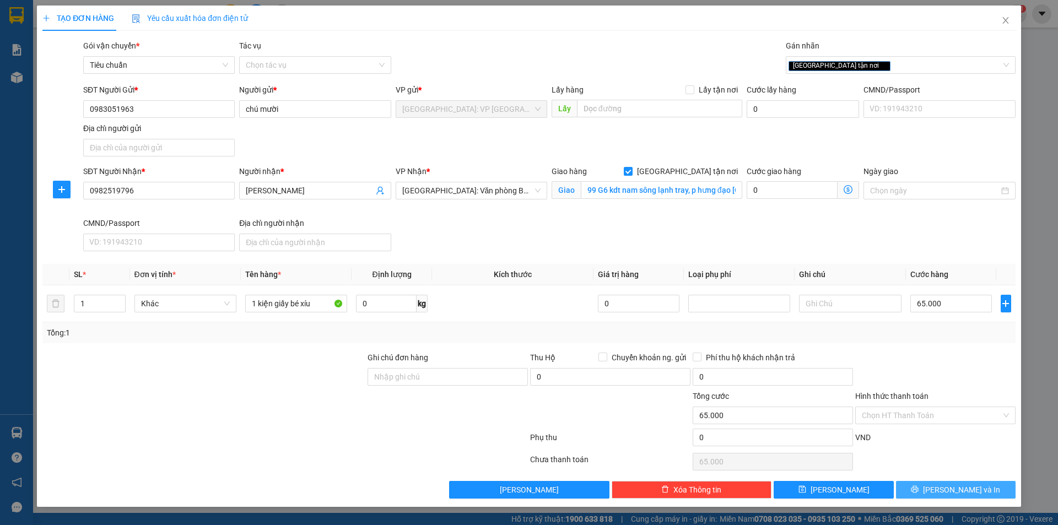
drag, startPoint x: 944, startPoint y: 489, endPoint x: 933, endPoint y: 466, distance: 25.4
click at [944, 489] on button "[PERSON_NAME] và In" at bounding box center [956, 490] width 120 height 18
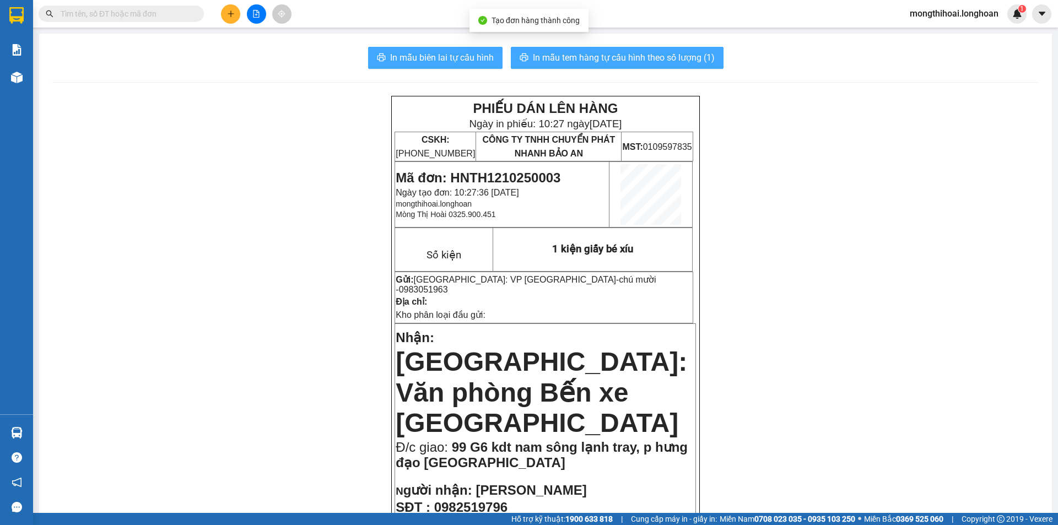
drag, startPoint x: 459, startPoint y: 50, endPoint x: 611, endPoint y: 49, distance: 152.0
click at [462, 50] on button "In mẫu biên lai tự cấu hình" at bounding box center [435, 58] width 134 height 22
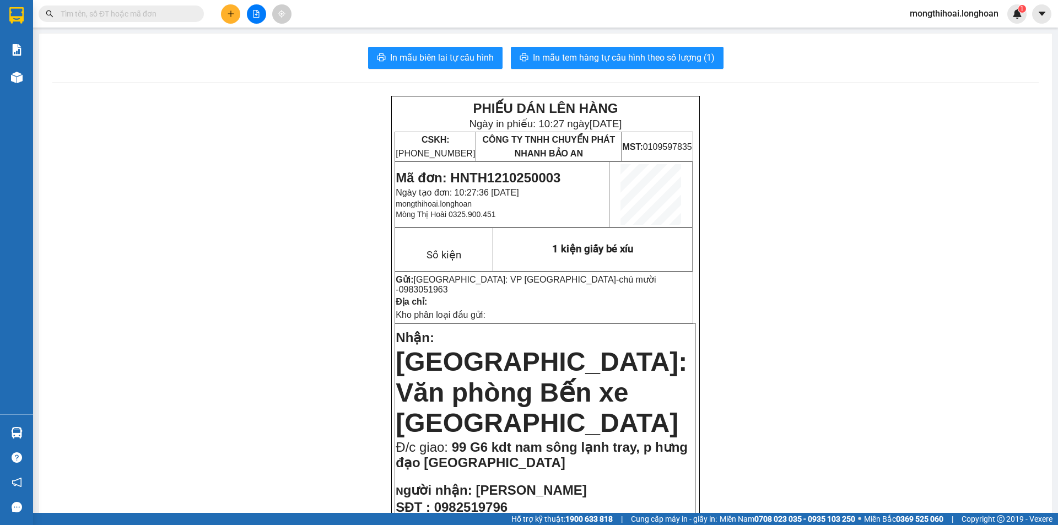
scroll to position [110, 0]
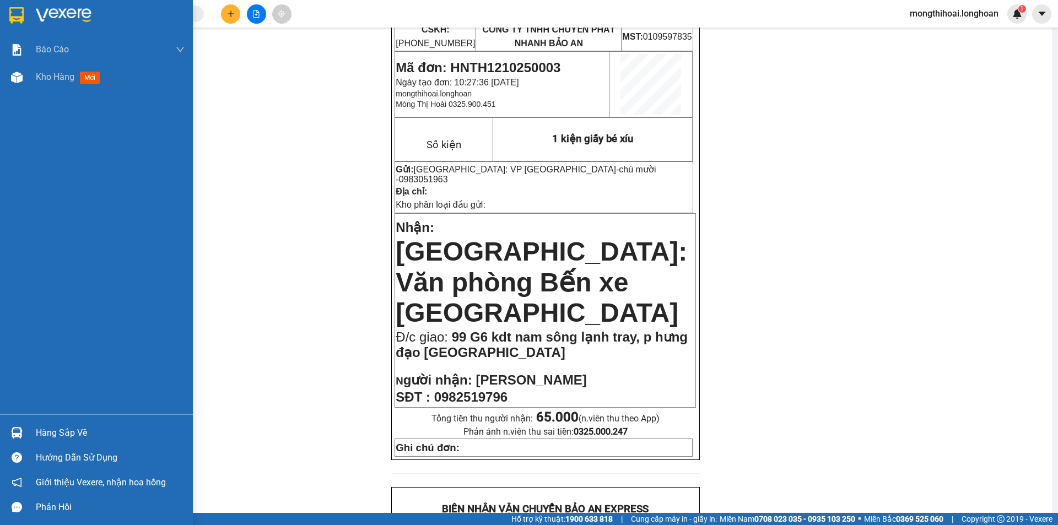
click at [0, 10] on div at bounding box center [96, 18] width 193 height 36
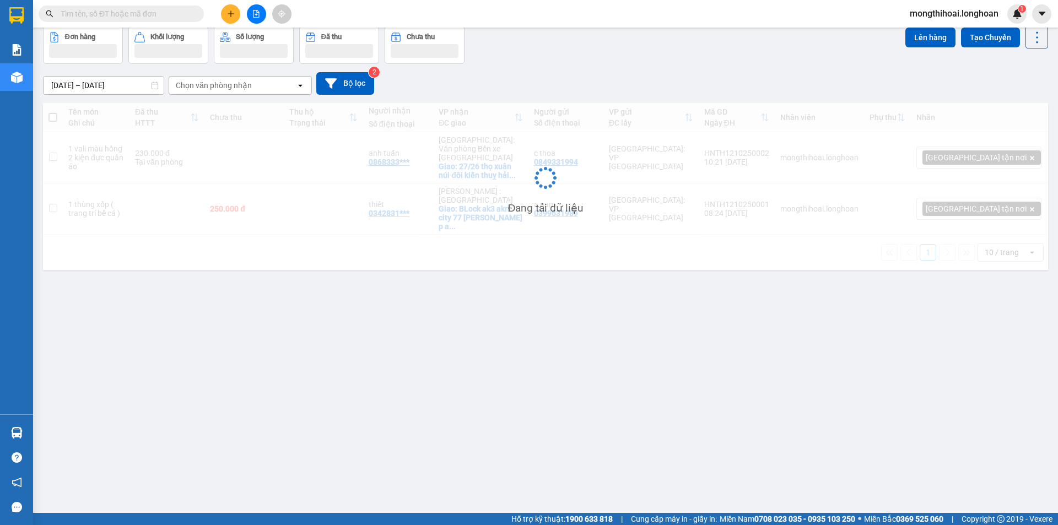
scroll to position [51, 0]
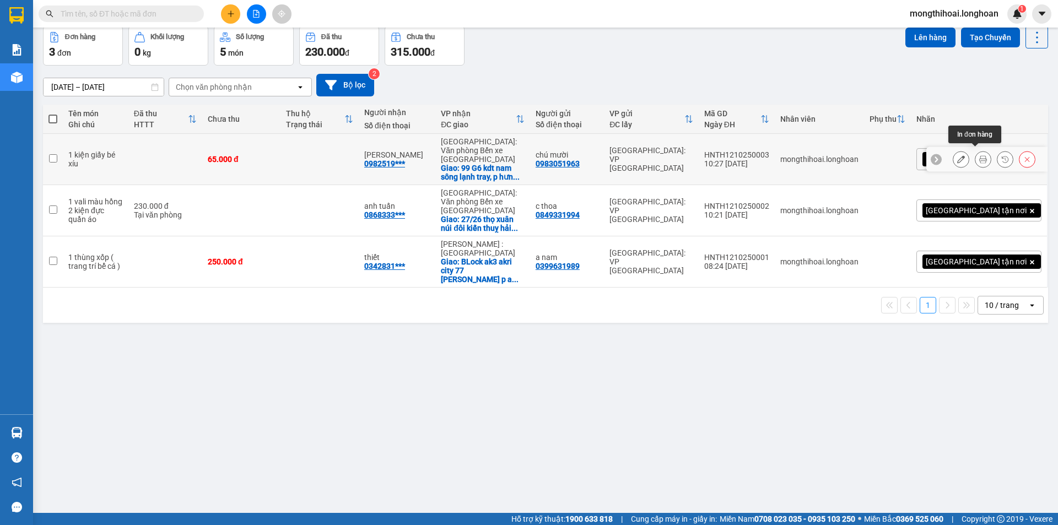
click at [979, 157] on icon at bounding box center [983, 159] width 8 height 8
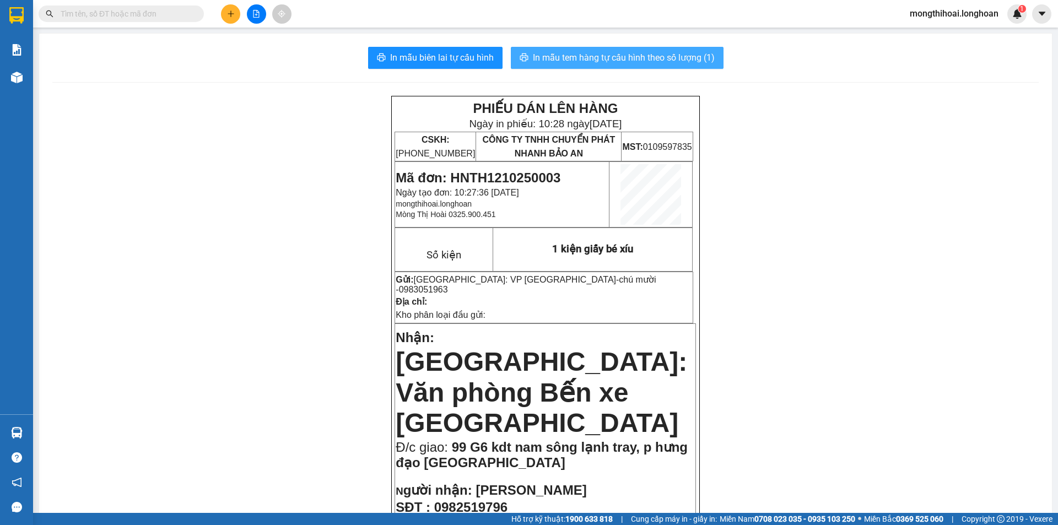
click at [664, 54] on span "In mẫu tem hàng tự cấu hình theo số lượng (1)" at bounding box center [624, 58] width 182 height 14
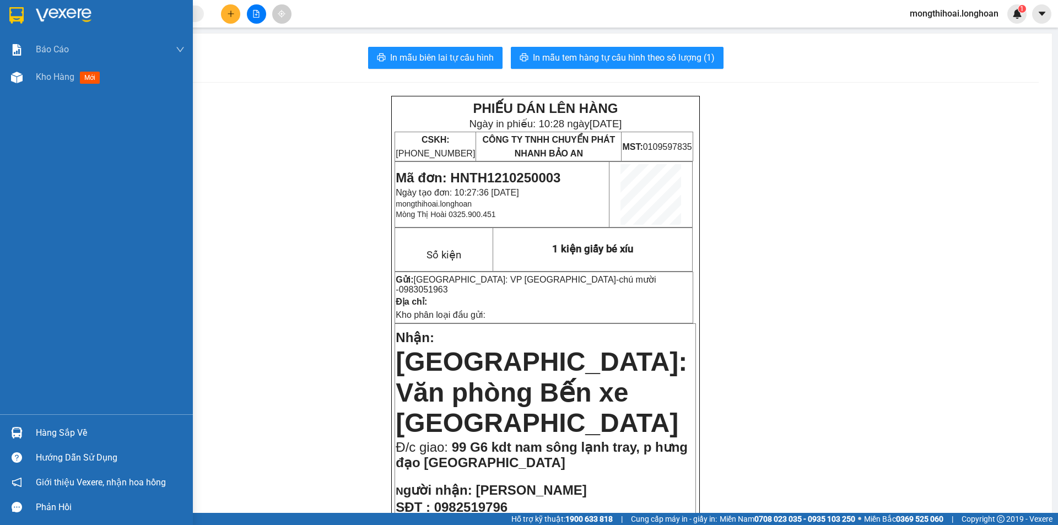
click at [10, 7] on img at bounding box center [16, 15] width 14 height 17
